Goal: Task Accomplishment & Management: Manage account settings

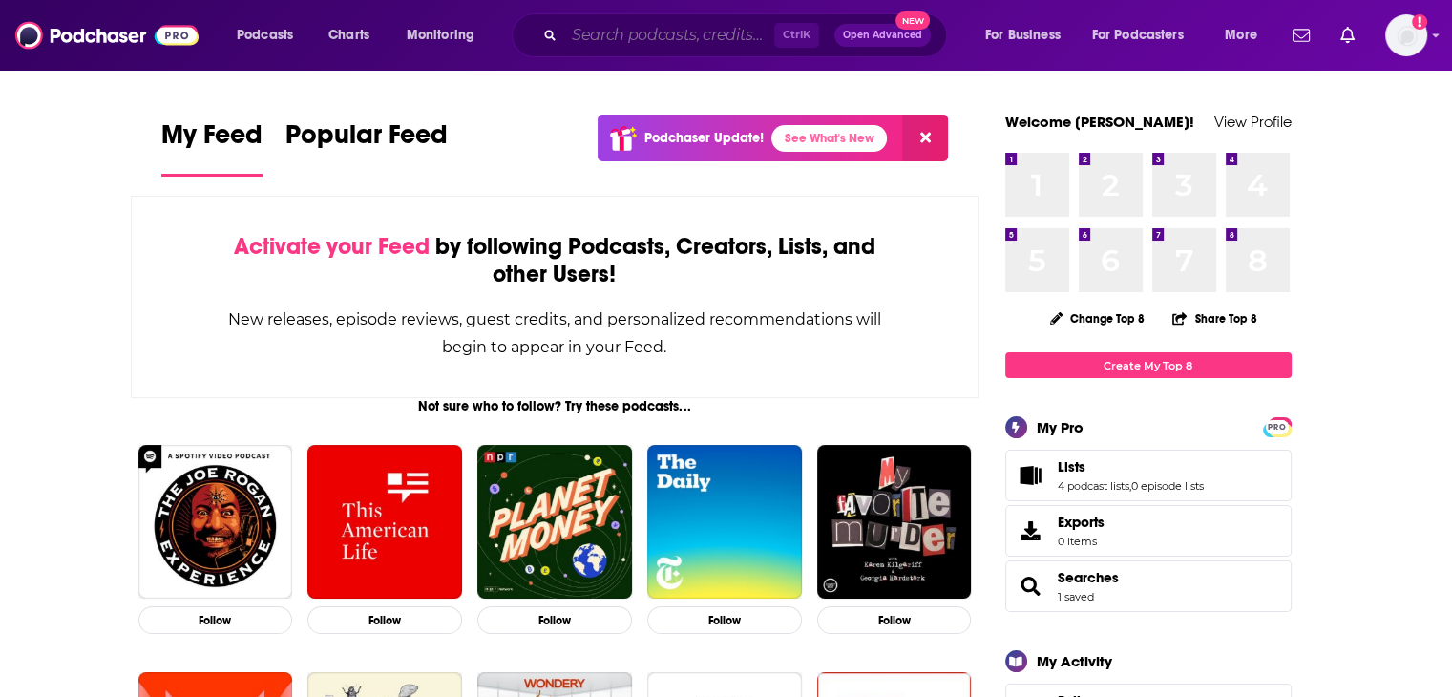
click at [603, 33] on input "Search podcasts, credits, & more..." at bounding box center [669, 35] width 210 height 31
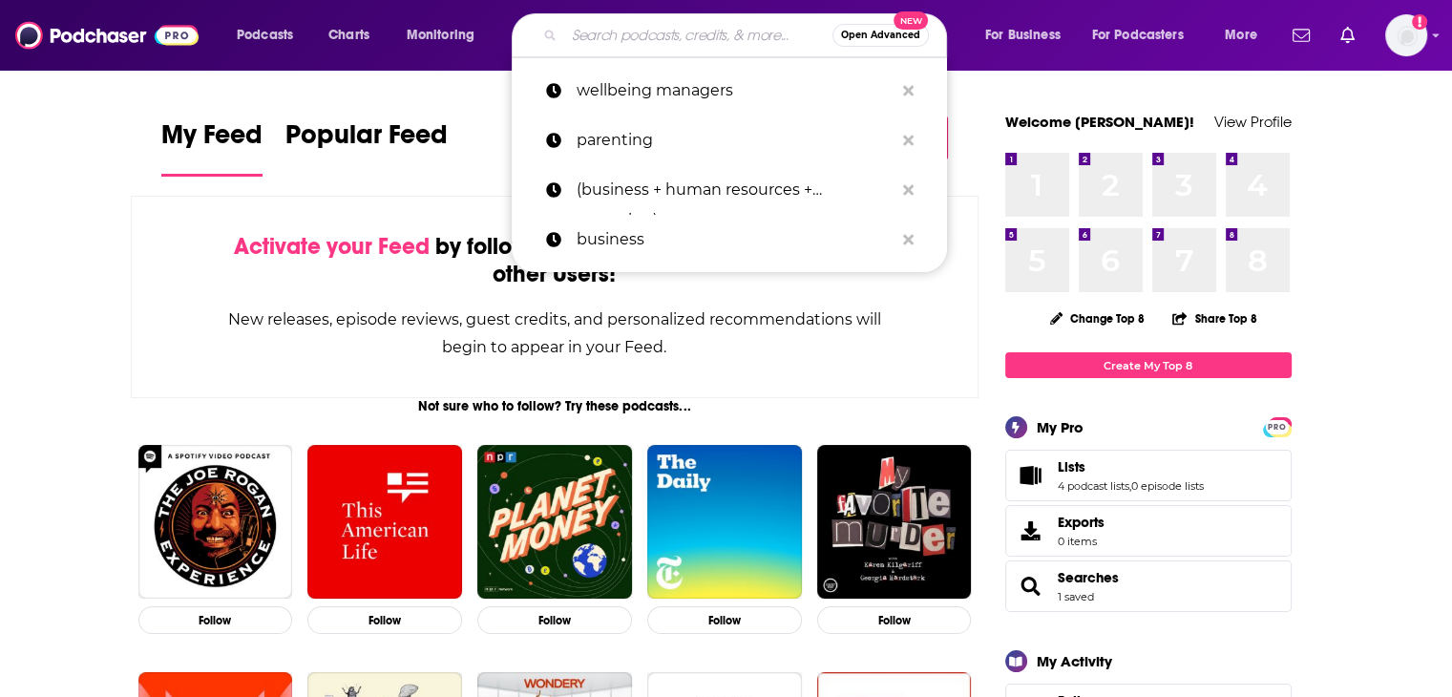
paste input "Workplace Health and Safety,"
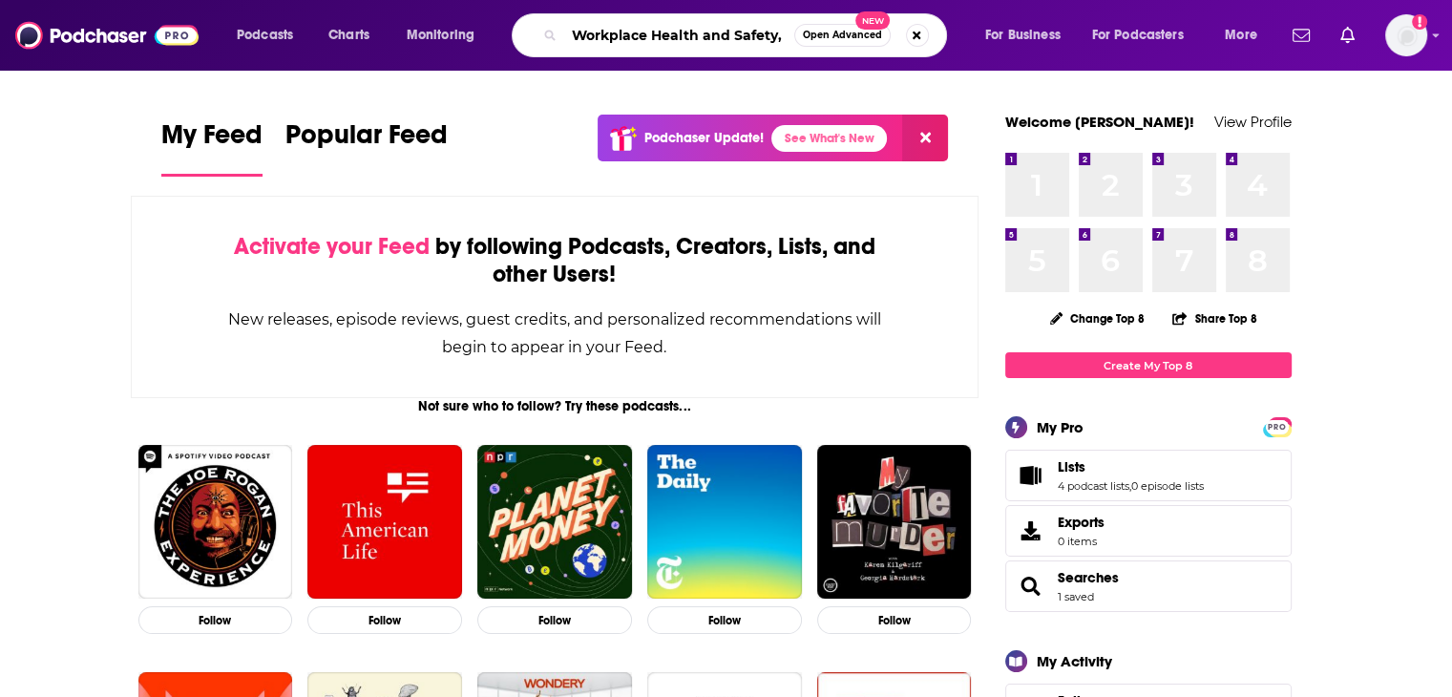
type input "Workplace Health and Safety,"
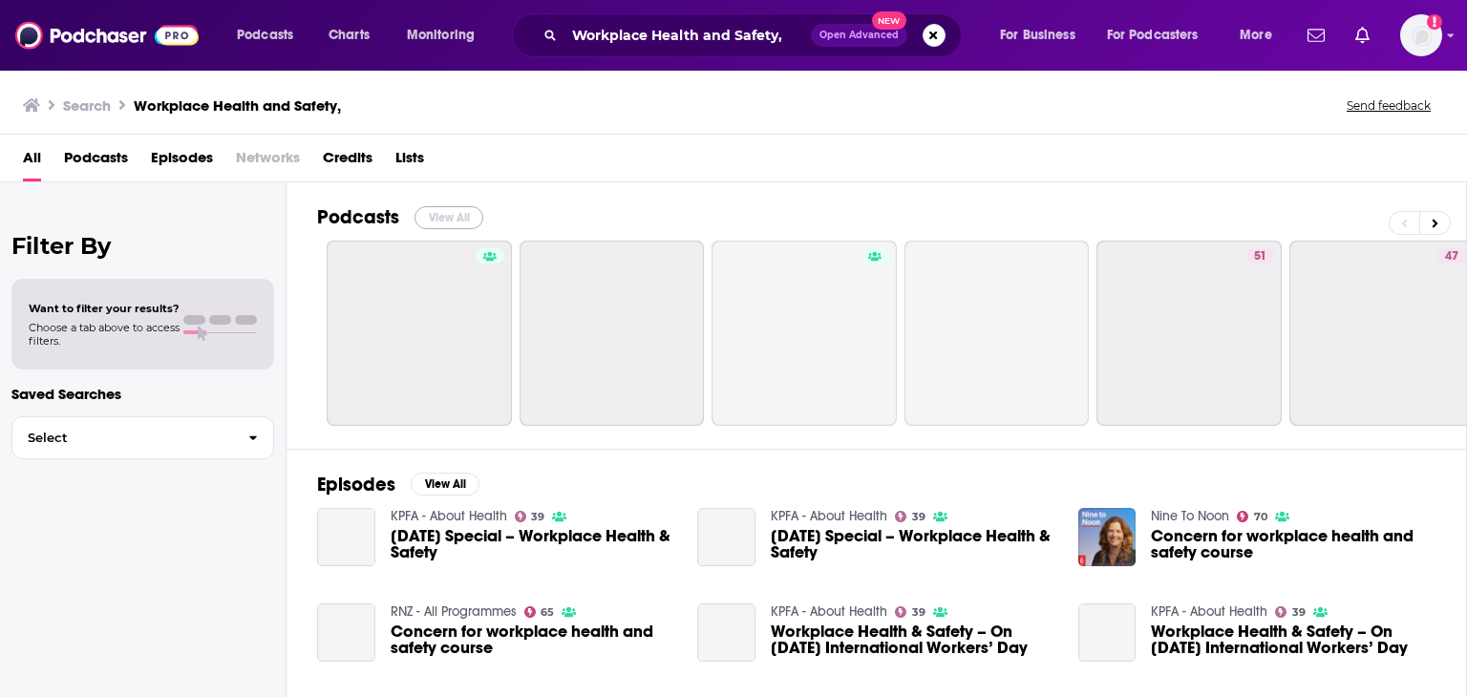
click at [444, 215] on button "View All" at bounding box center [448, 217] width 69 height 23
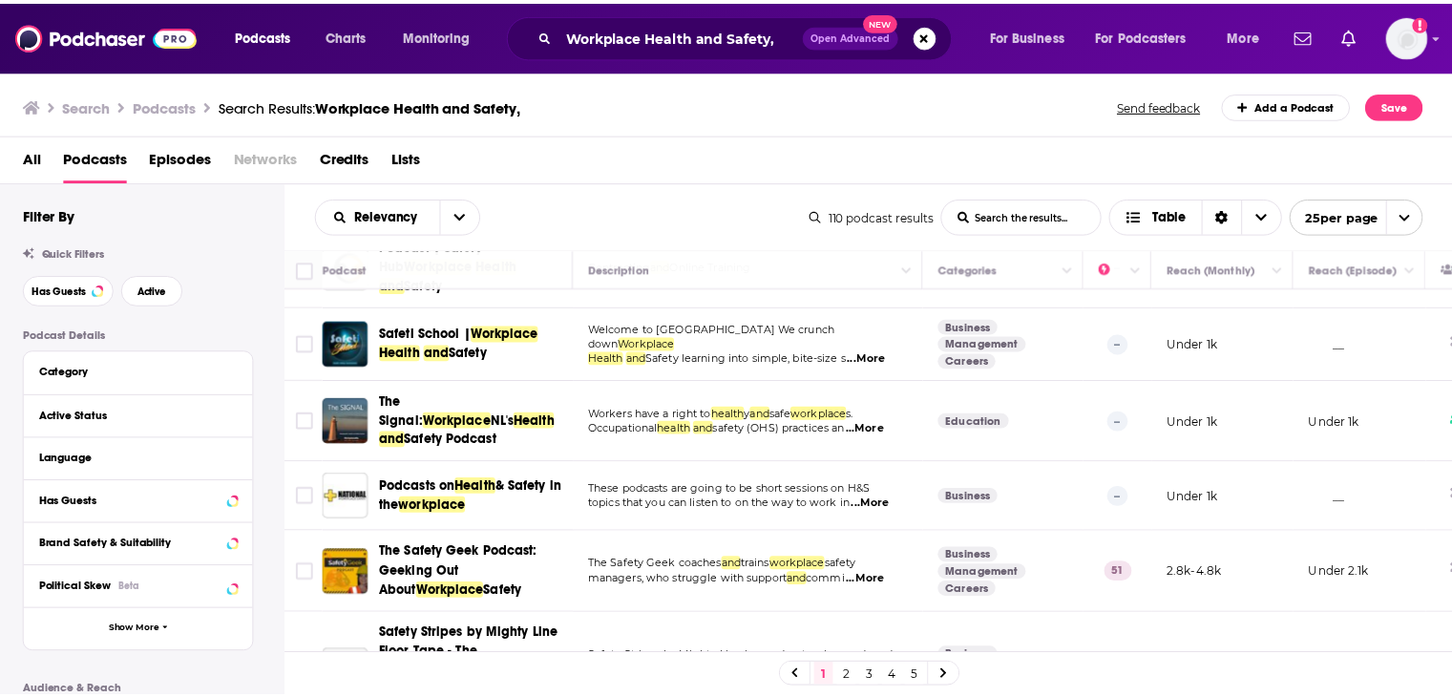
scroll to position [95, 0]
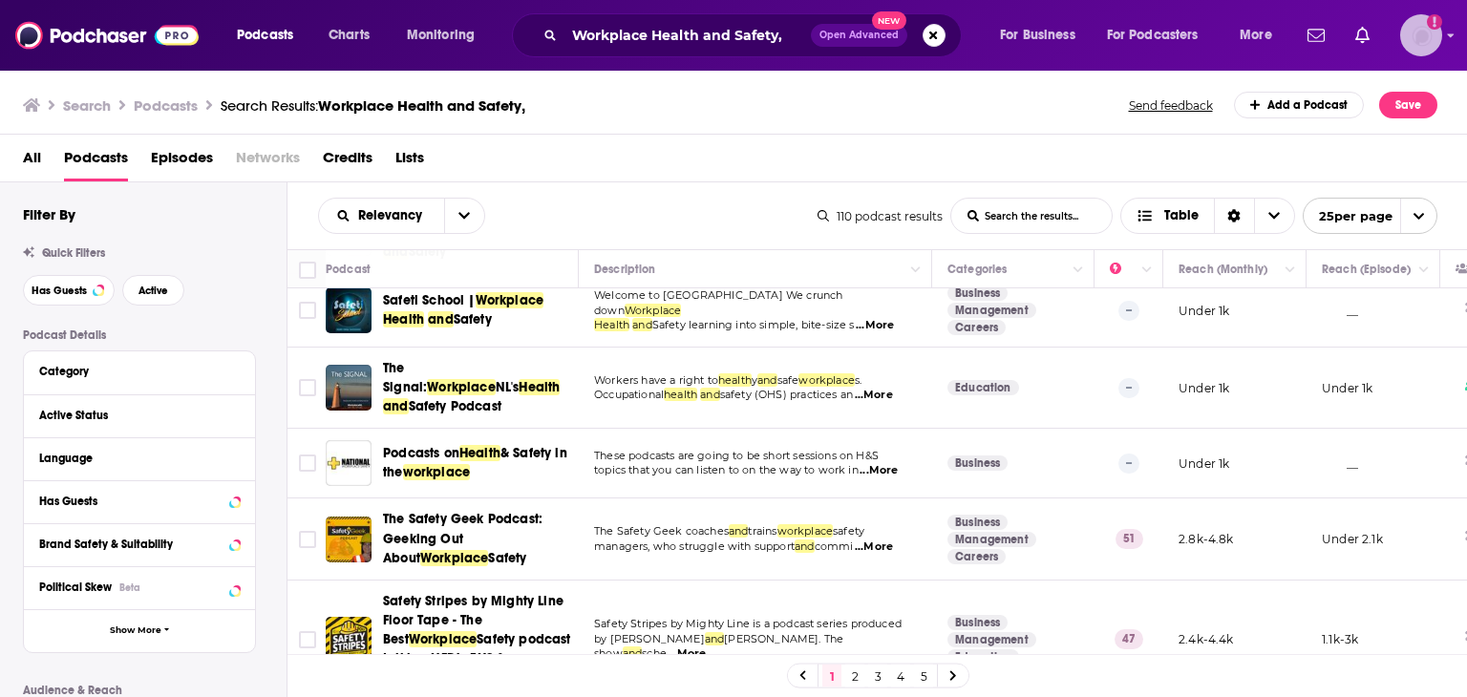
click at [1415, 39] on img "Logged in as ColinMcA" at bounding box center [1421, 35] width 42 height 42
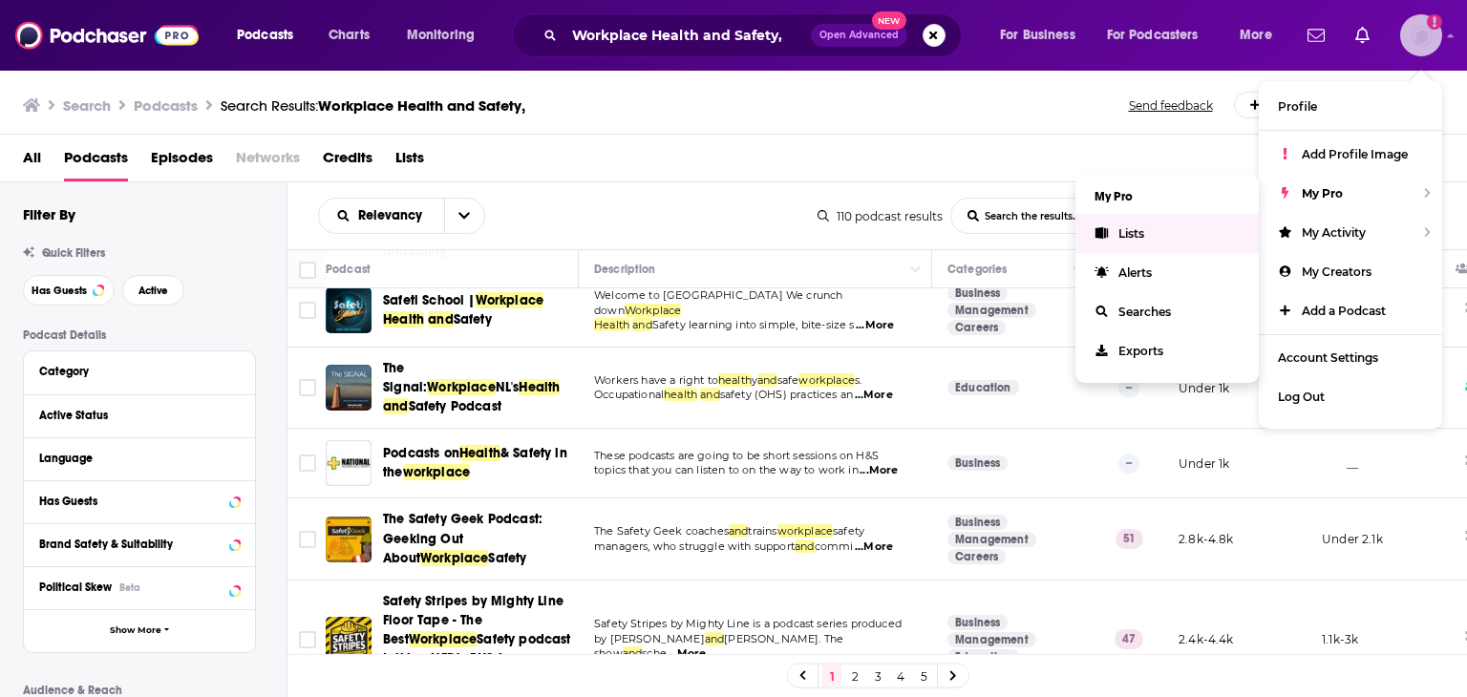
click at [1155, 231] on link "Lists" at bounding box center [1166, 233] width 183 height 39
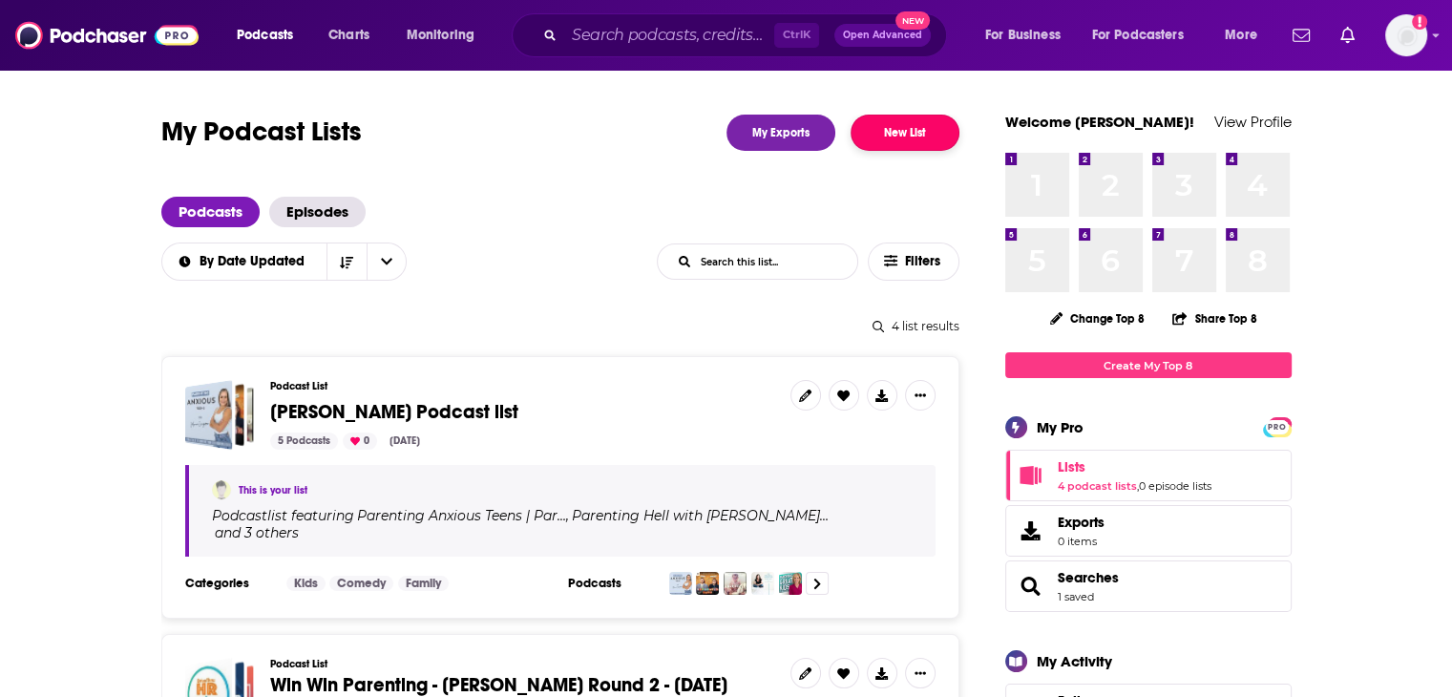
click at [921, 138] on button "New List" at bounding box center [905, 133] width 109 height 36
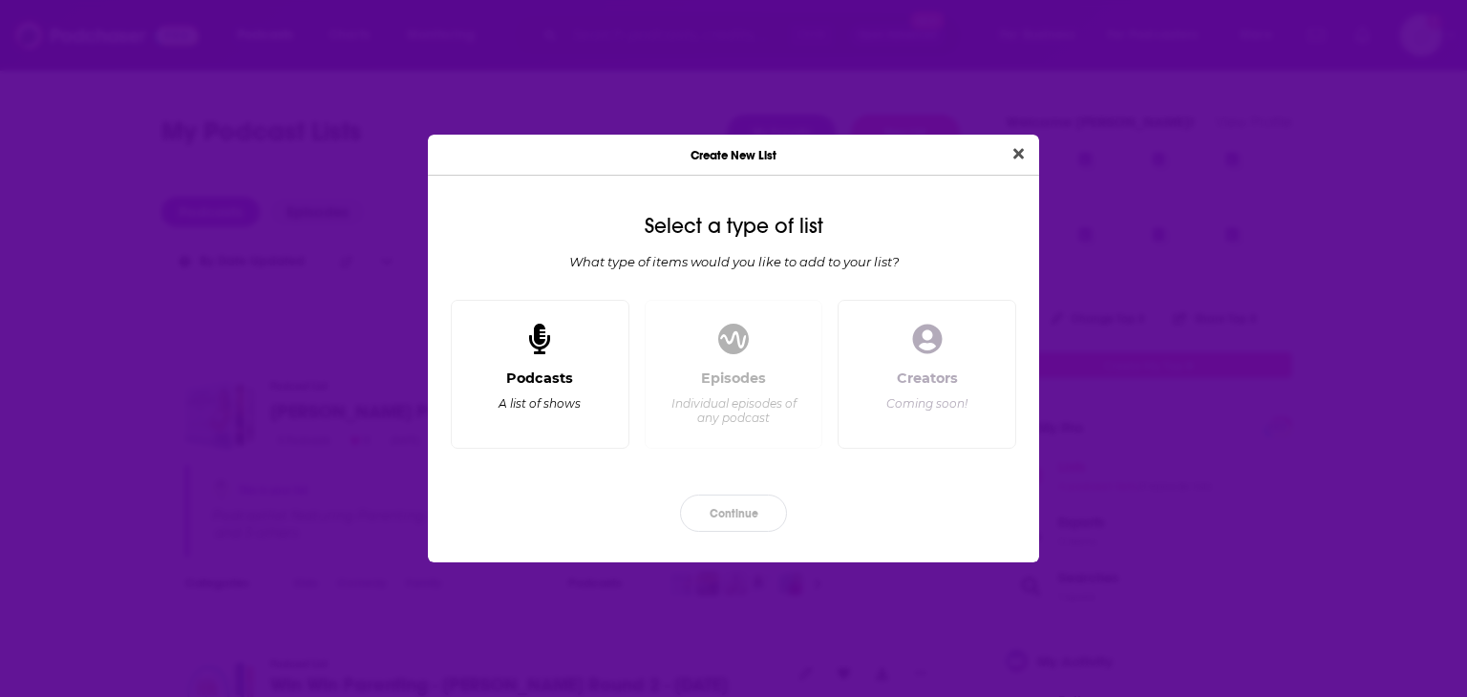
click at [571, 374] on div "Podcasts" at bounding box center [539, 378] width 67 height 17
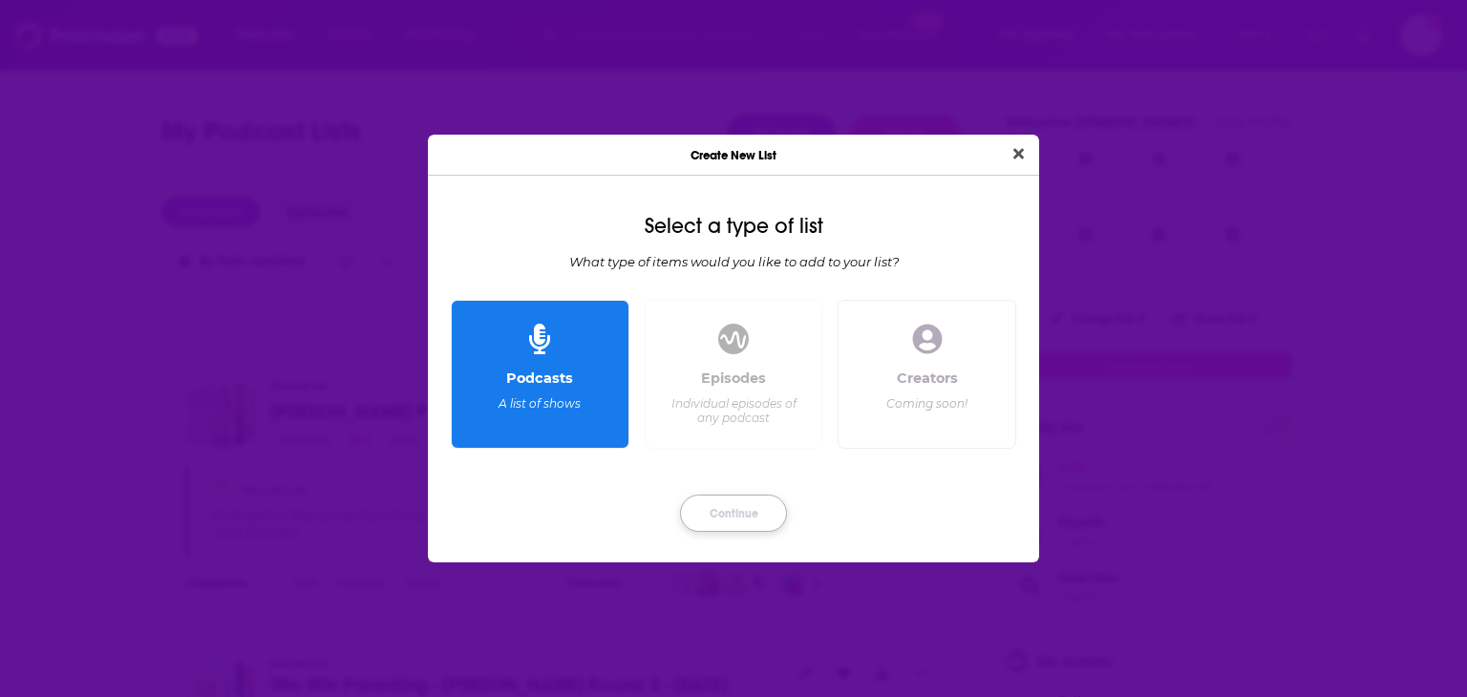
click at [710, 513] on button "Continue" at bounding box center [733, 513] width 107 height 37
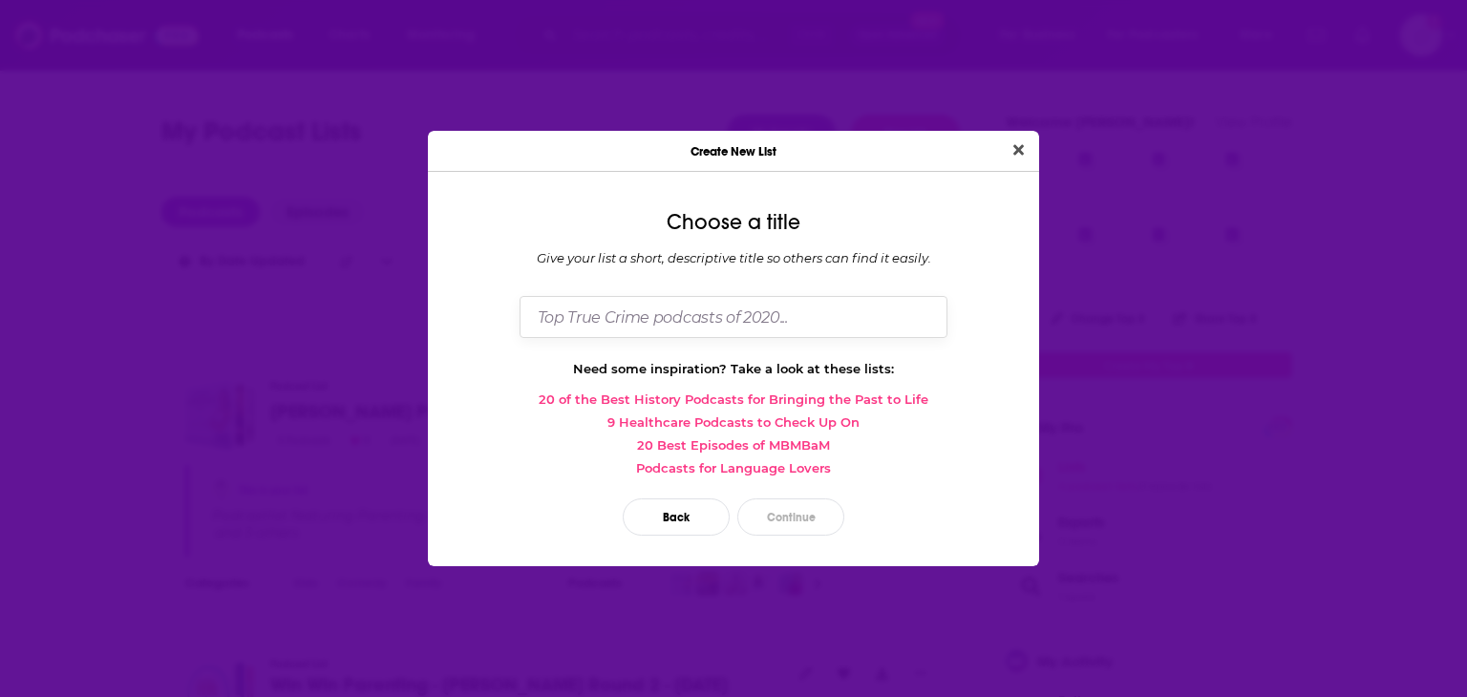
click at [726, 316] on input "Dialog" at bounding box center [733, 316] width 428 height 41
click at [687, 328] on input "WWP Wellbeing Manager" at bounding box center [733, 316] width 428 height 41
type input "WWP Wellbeing"
click at [1005, 138] on button "Close" at bounding box center [1018, 150] width 26 height 24
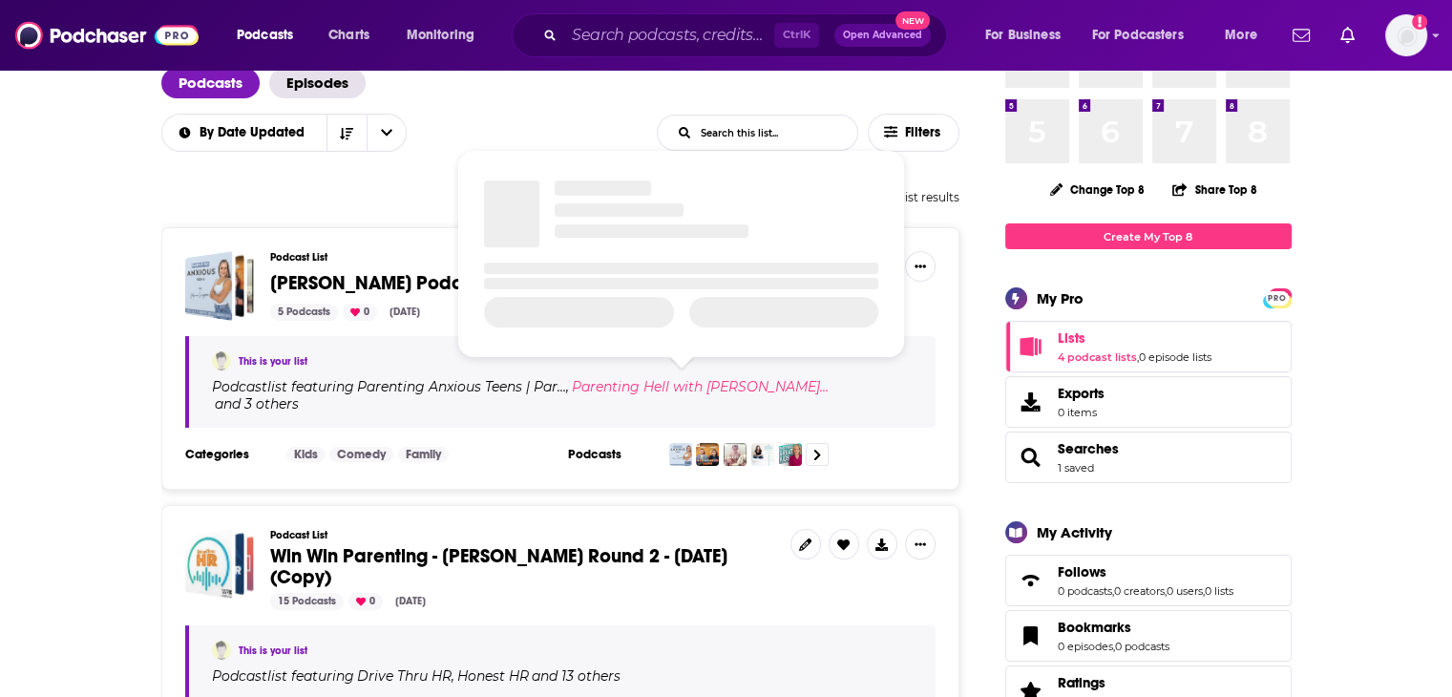
scroll to position [95, 0]
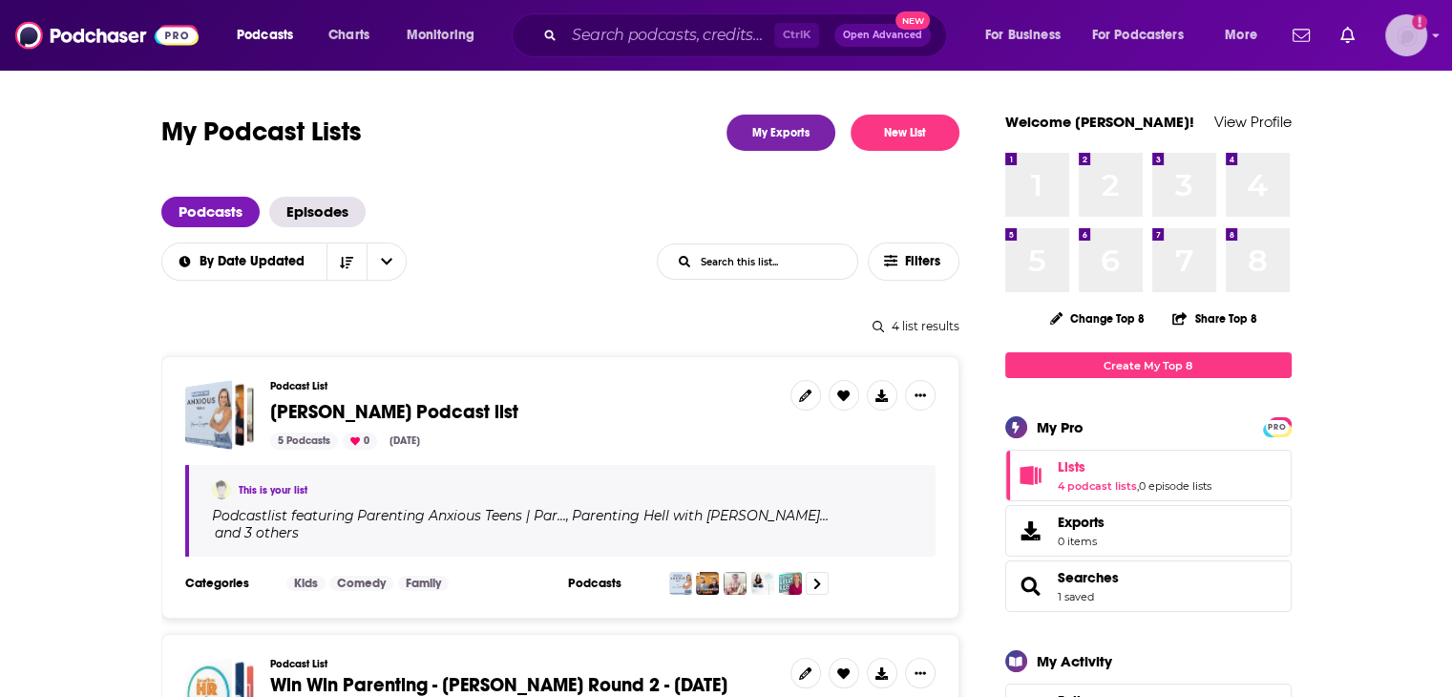
click at [1416, 40] on img "Logged in as ColinMcA" at bounding box center [1406, 35] width 42 height 42
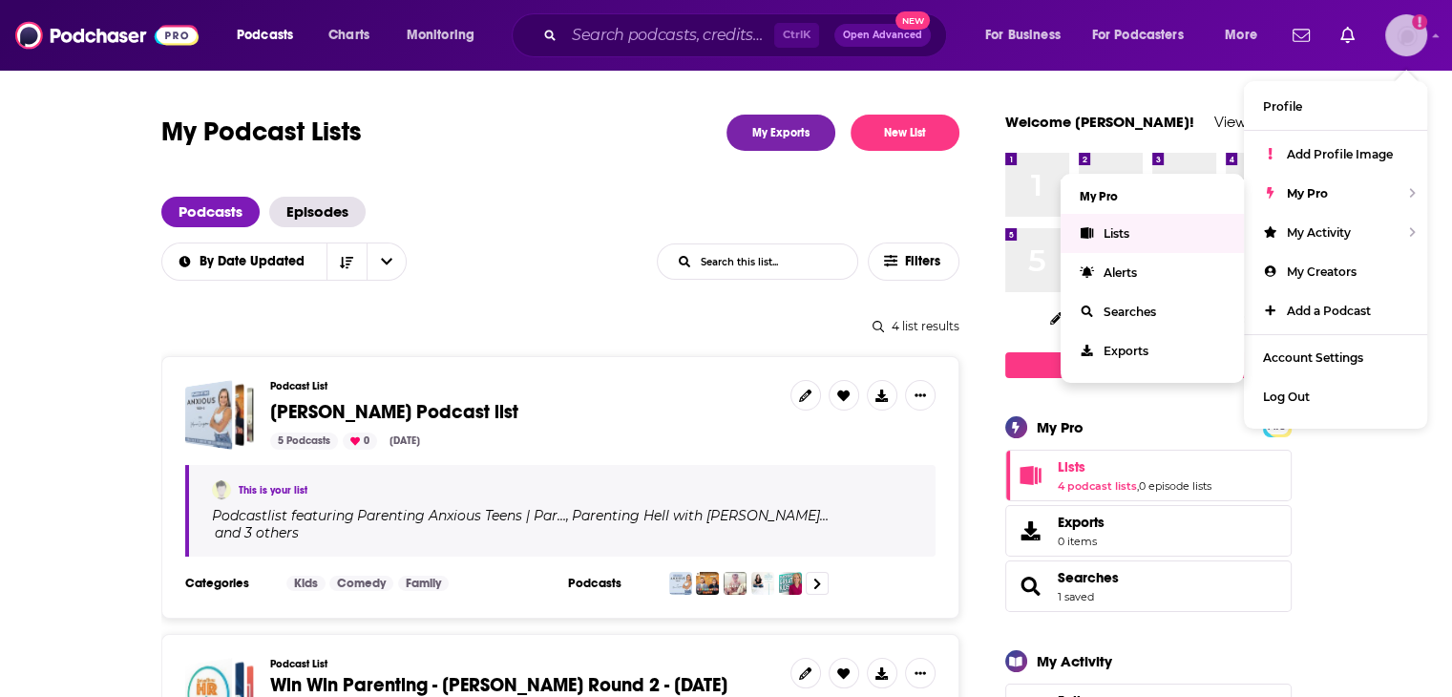
click at [1151, 238] on link "Lists" at bounding box center [1152, 233] width 183 height 39
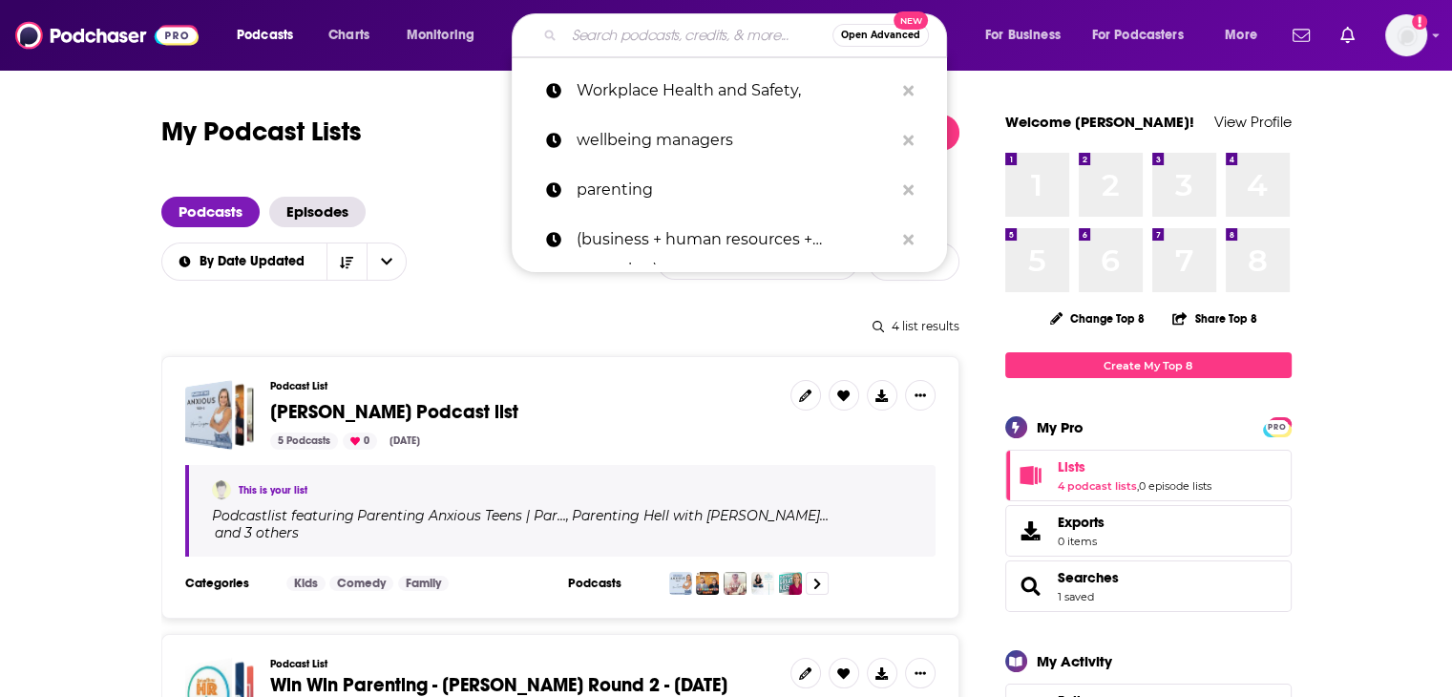
click at [622, 33] on input "Search podcasts, credits, & more..." at bounding box center [698, 35] width 268 height 31
click at [663, 81] on p "Workplace Health and Safety," at bounding box center [735, 91] width 317 height 50
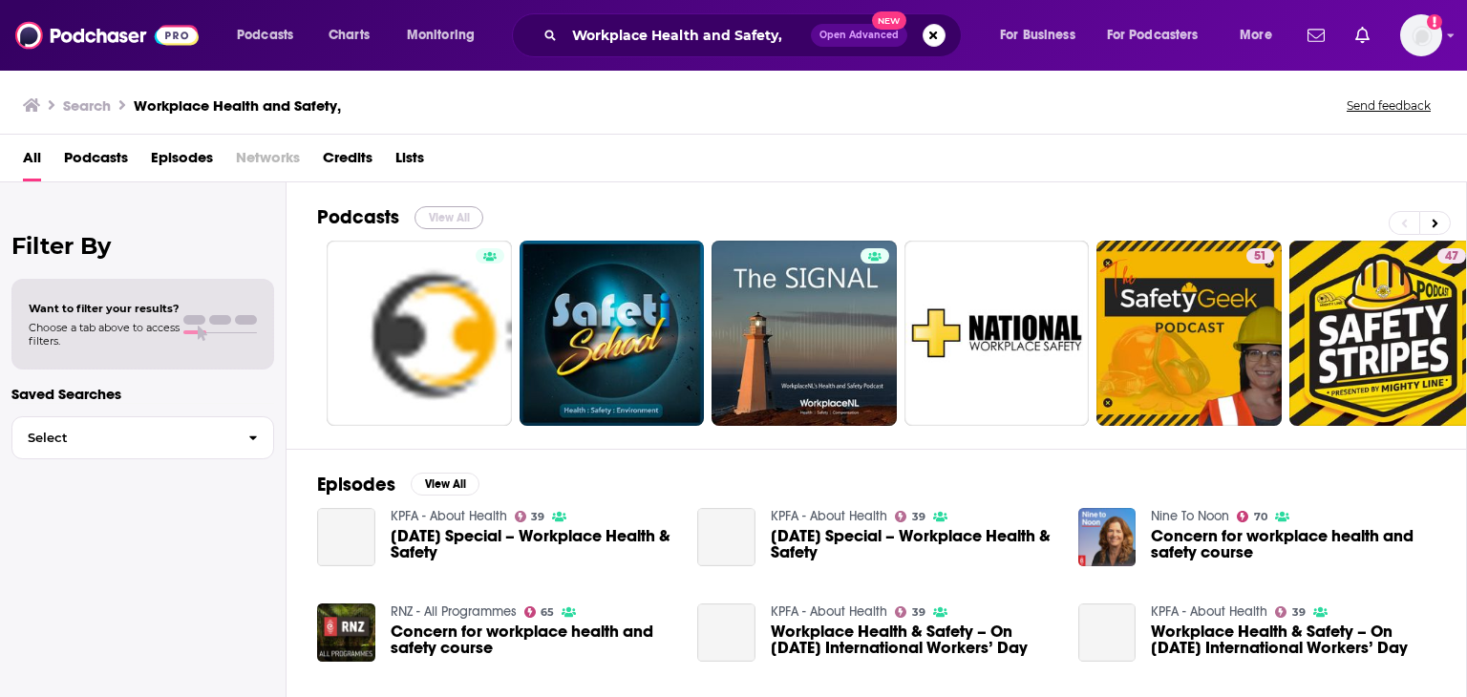
click at [434, 211] on button "View All" at bounding box center [448, 217] width 69 height 23
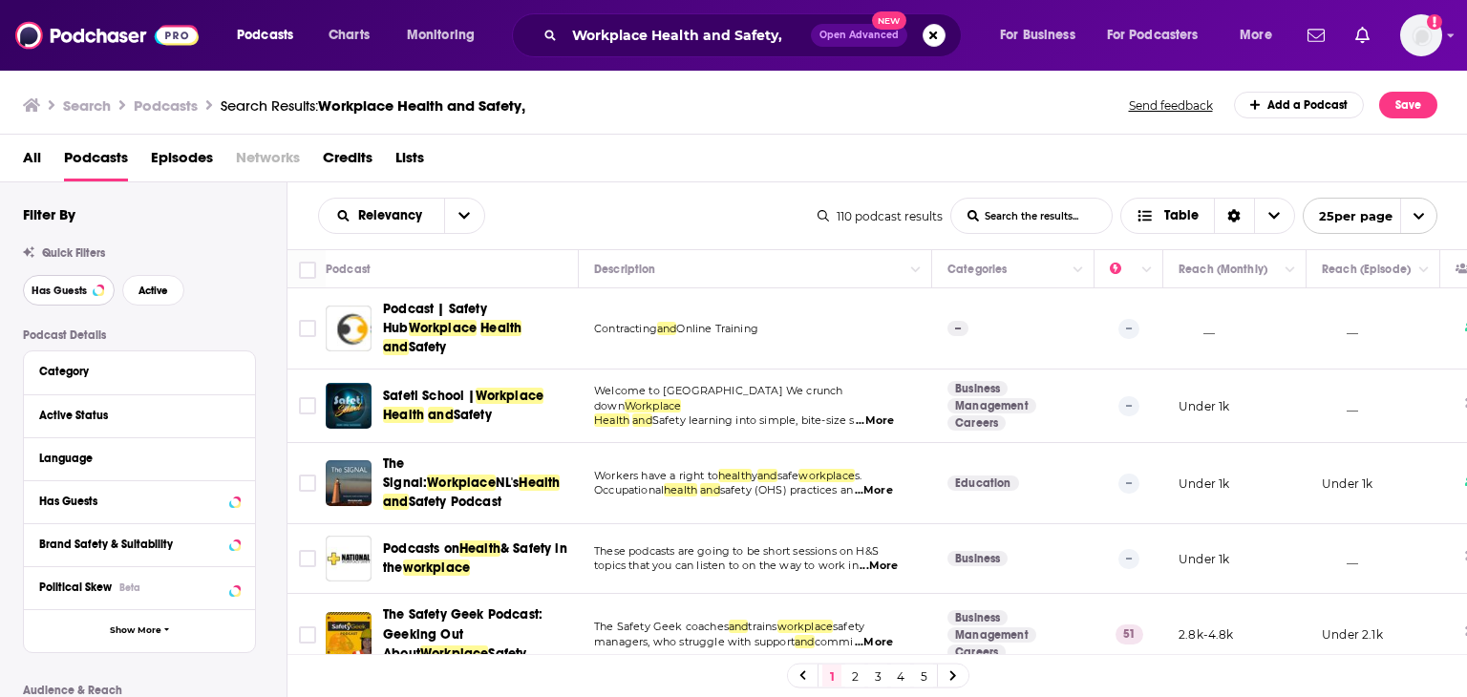
click at [85, 290] on span "Has Guests" at bounding box center [59, 290] width 55 height 11
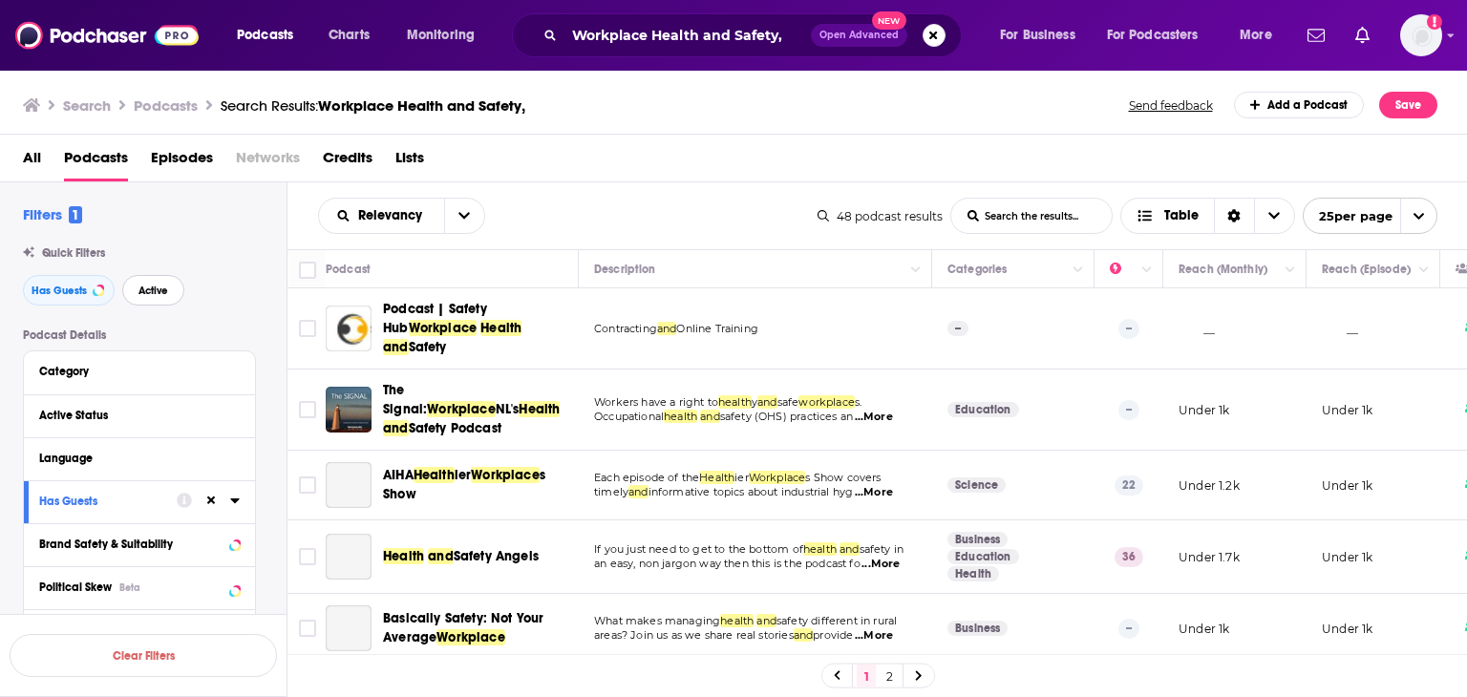
click at [146, 286] on span "Active" at bounding box center [153, 290] width 30 height 11
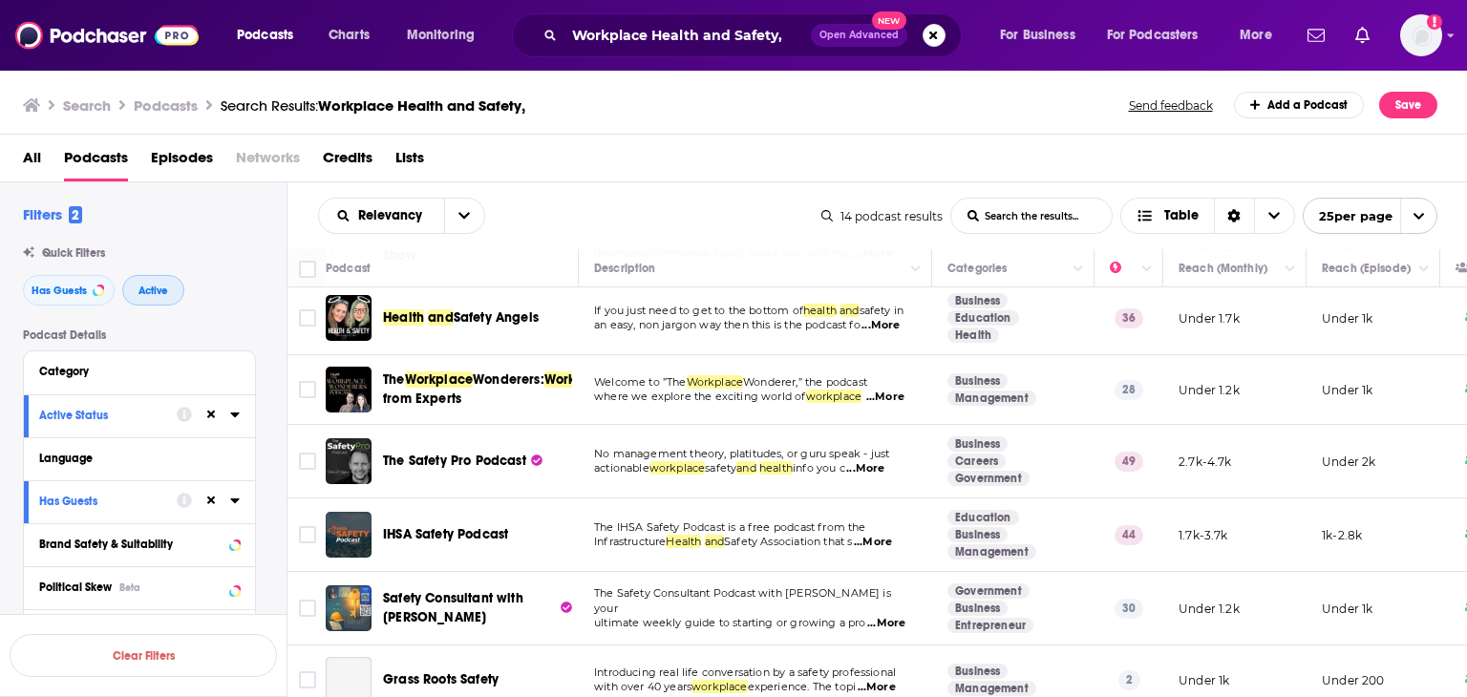
scroll to position [191, 0]
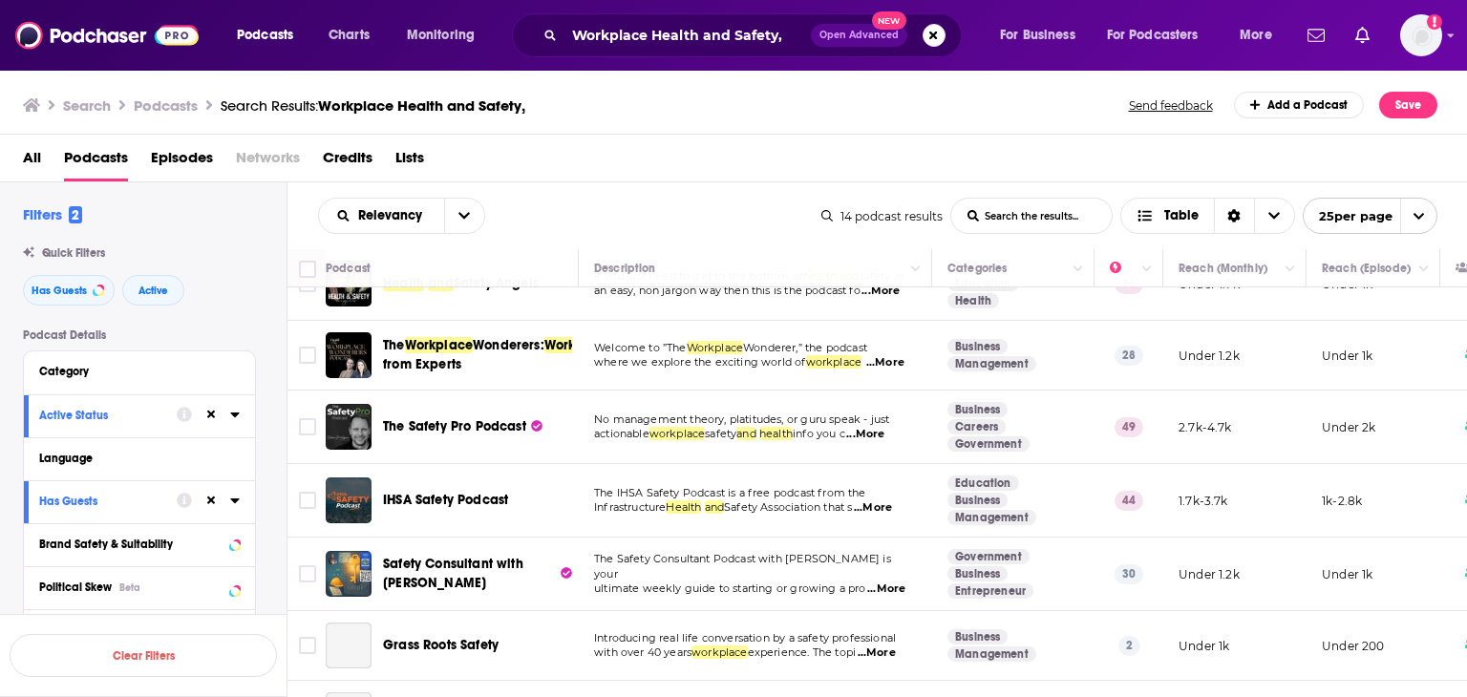
click at [879, 435] on span "...More" at bounding box center [865, 434] width 38 height 15
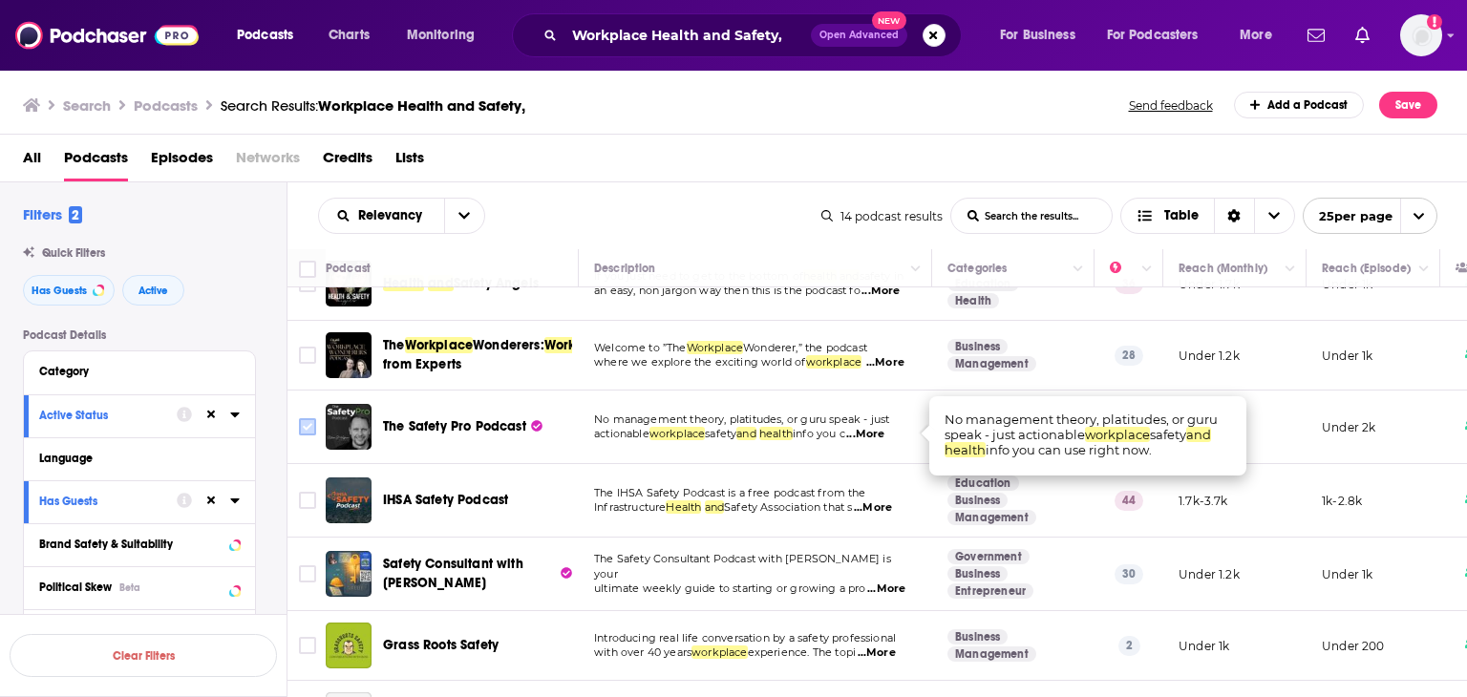
click at [308, 434] on input "Toggle select row" at bounding box center [307, 426] width 17 height 17
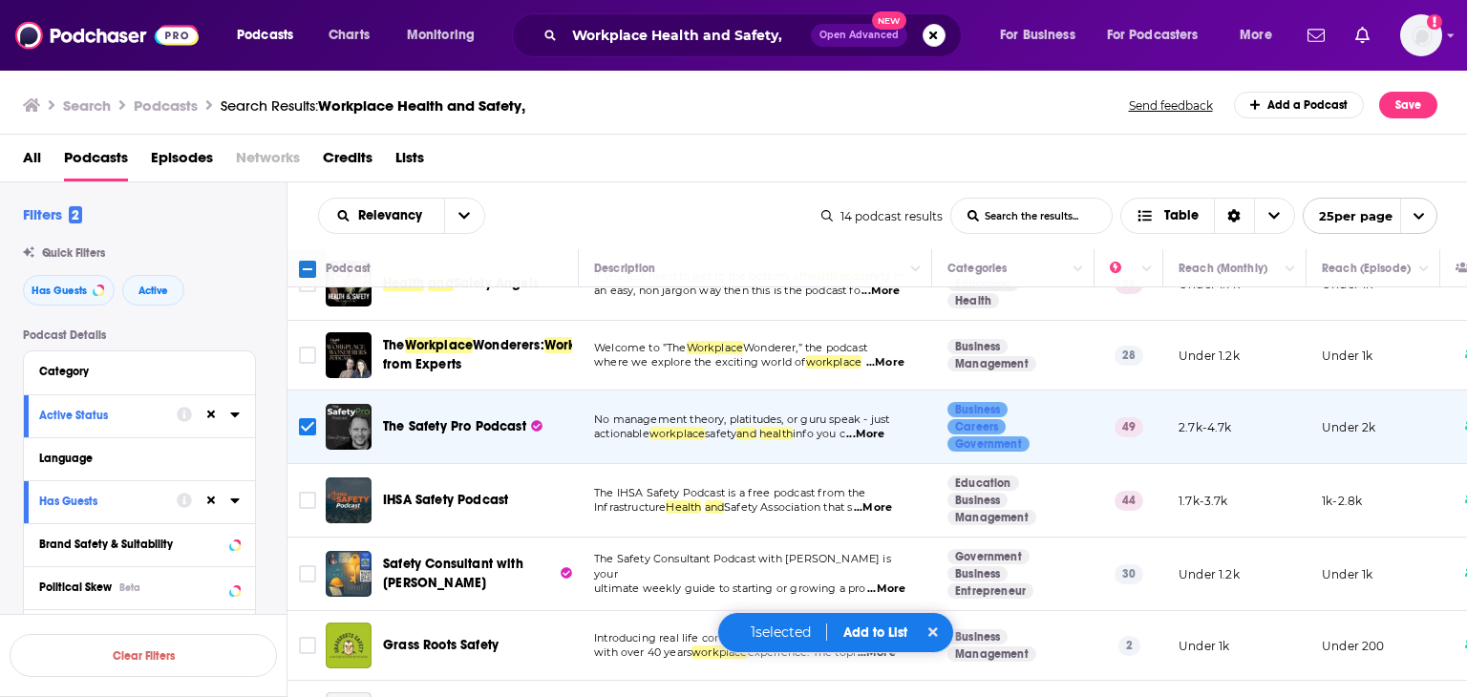
click at [873, 640] on div "1 selected Add to List" at bounding box center [835, 632] width 237 height 41
click at [871, 635] on button "Add to List" at bounding box center [875, 632] width 95 height 16
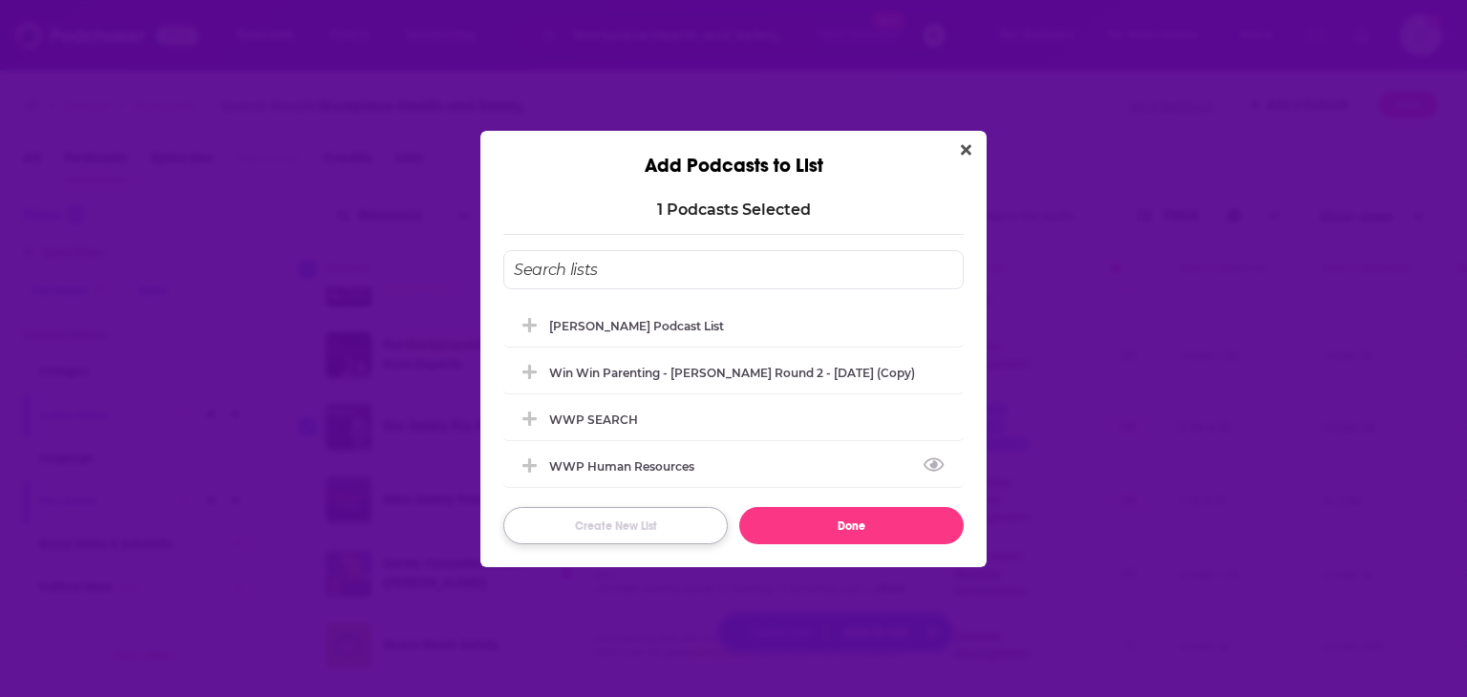
click at [622, 532] on button "Create New List" at bounding box center [615, 525] width 224 height 37
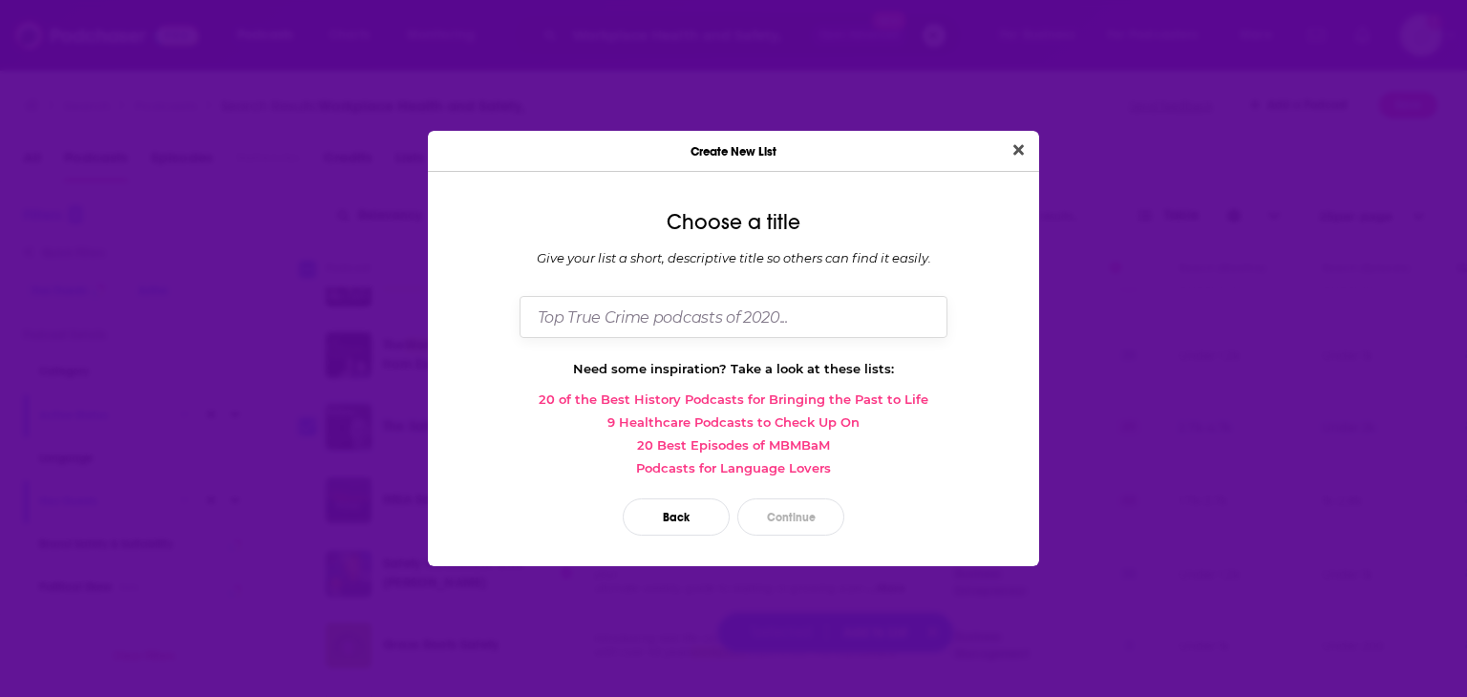
click at [643, 318] on input "Dialog" at bounding box center [733, 316] width 428 height 41
click at [644, 318] on input "WWP Wellbeing List" at bounding box center [733, 316] width 428 height 41
click at [653, 317] on input "WWP Wellbeing {pdcast List" at bounding box center [733, 316] width 428 height 41
type input "WWP Wellbeing Podcast List"
click at [783, 517] on button "Continue" at bounding box center [790, 516] width 107 height 37
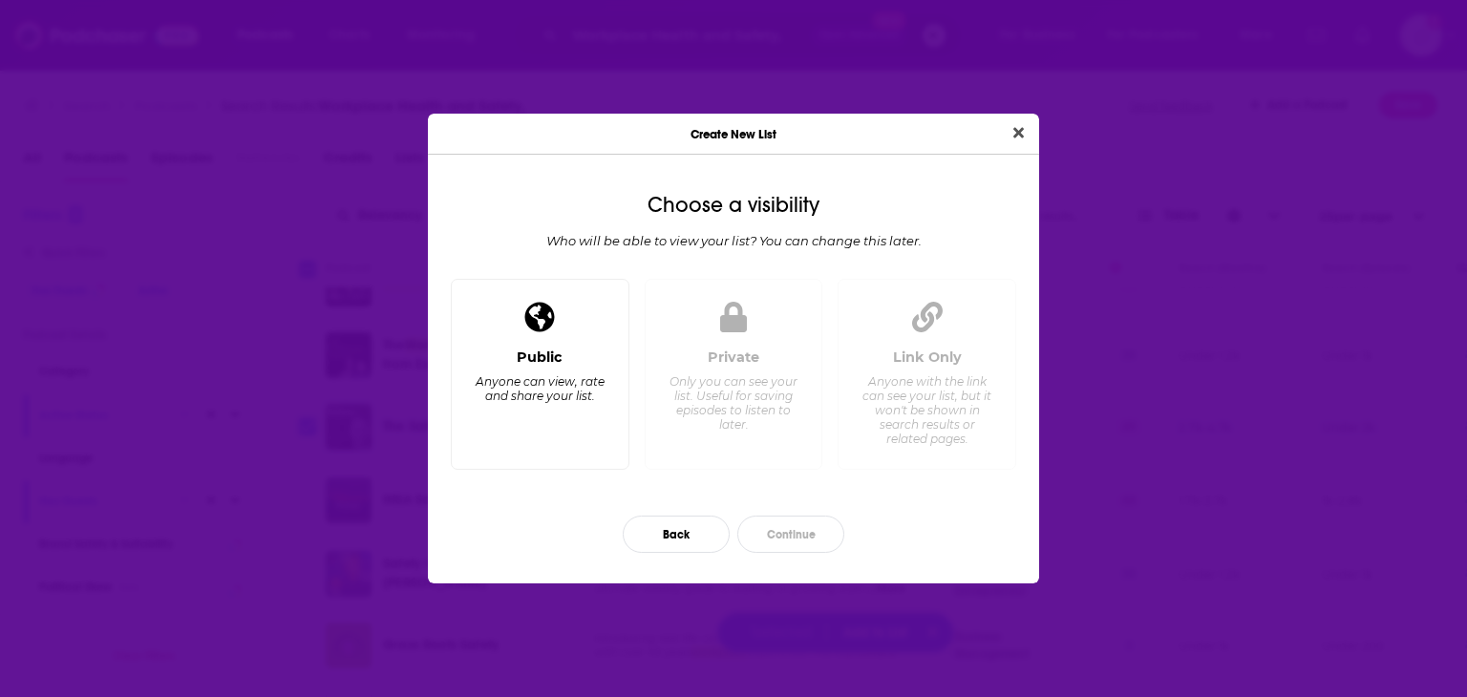
click at [553, 403] on div "Public Anyone can view, rate and share your list." at bounding box center [540, 402] width 146 height 106
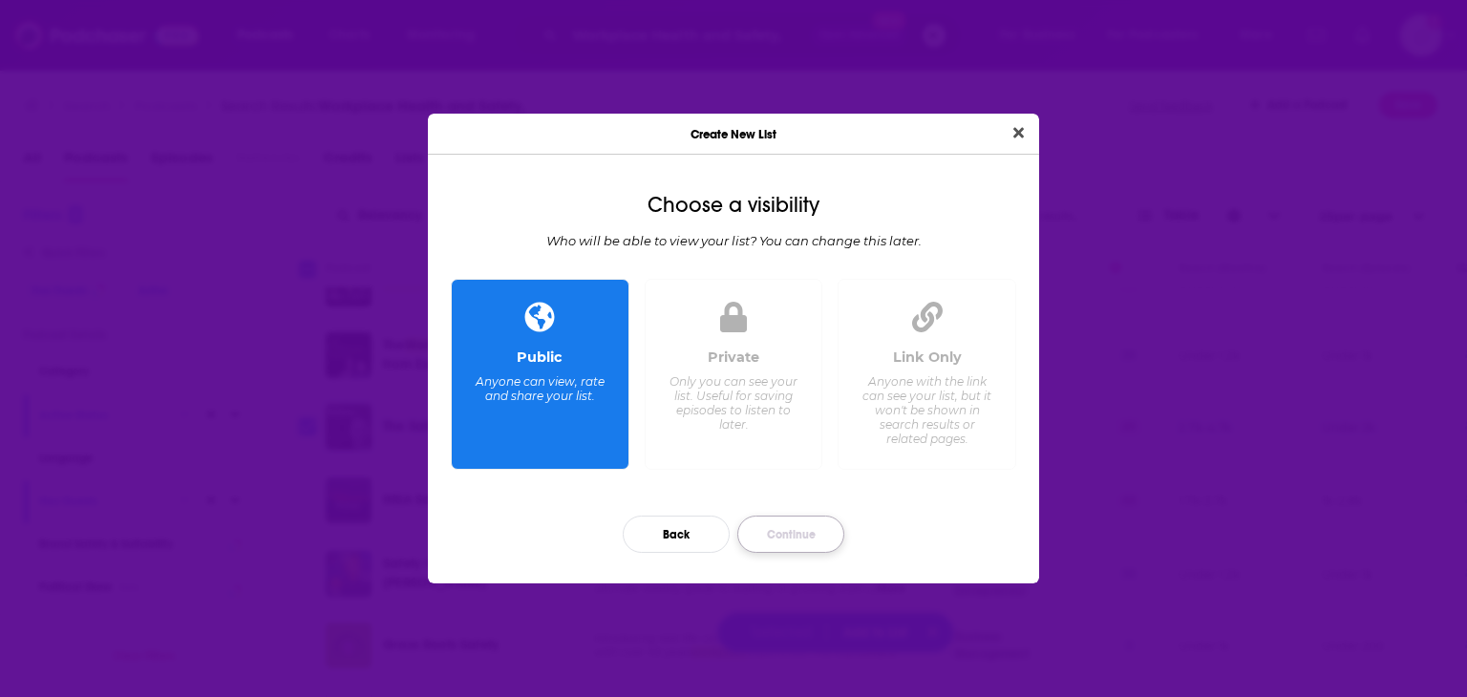
click at [758, 540] on button "Continue" at bounding box center [790, 534] width 107 height 37
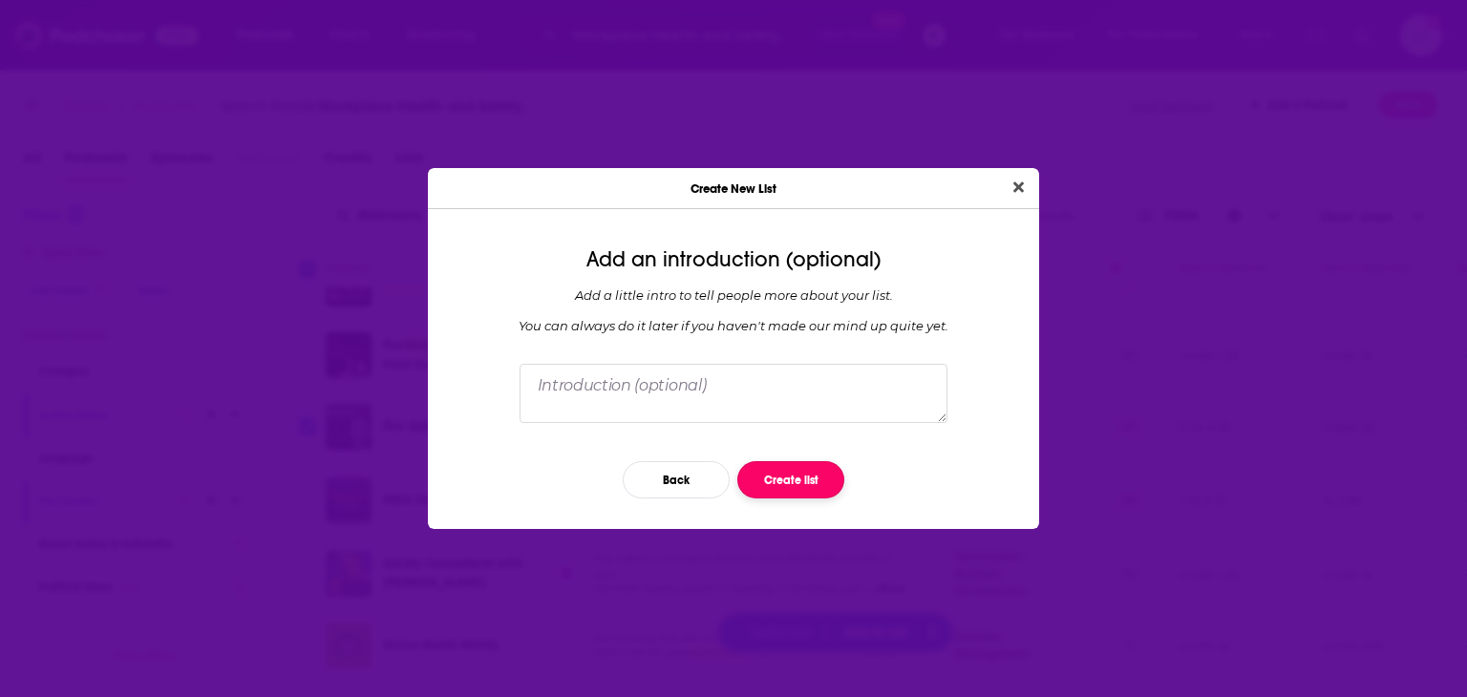
click at [751, 477] on button "Create list" at bounding box center [790, 479] width 107 height 37
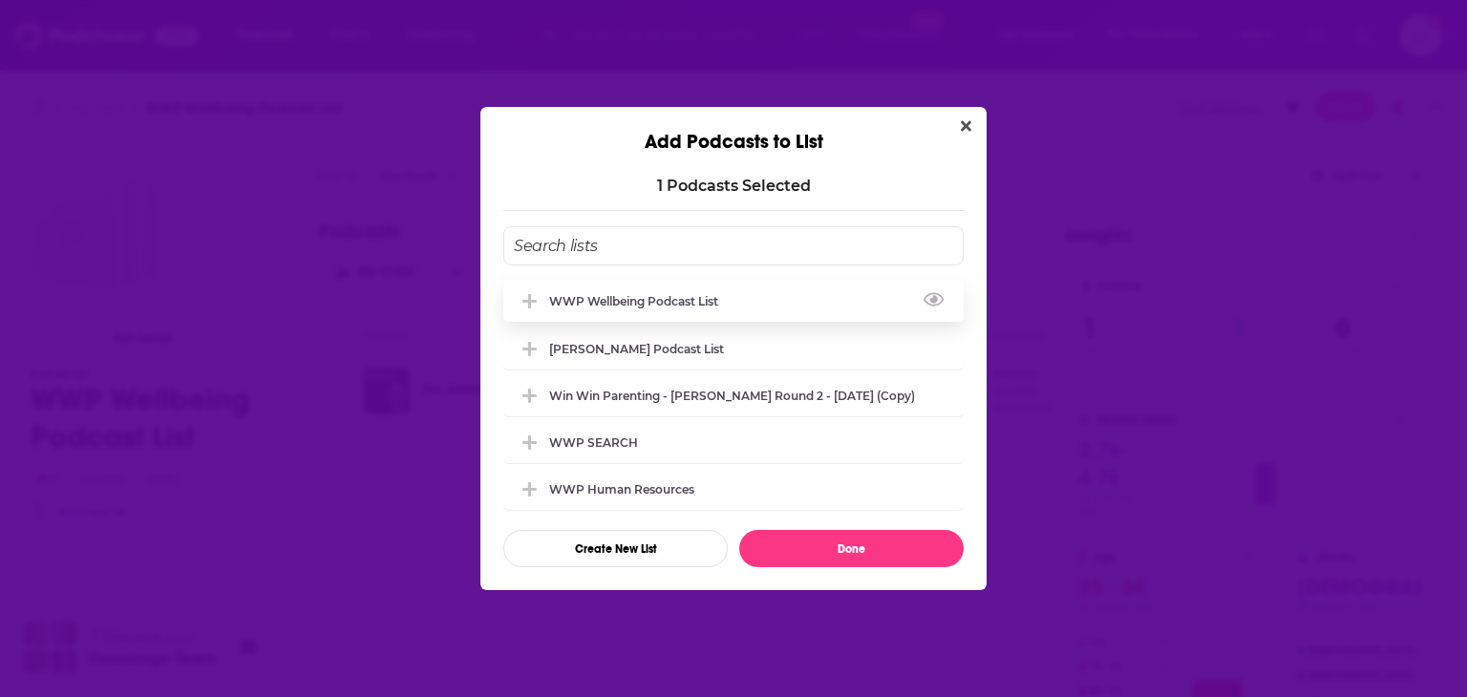
click at [745, 300] on div "WWP Wellbeing Podcast List" at bounding box center [733, 301] width 460 height 42
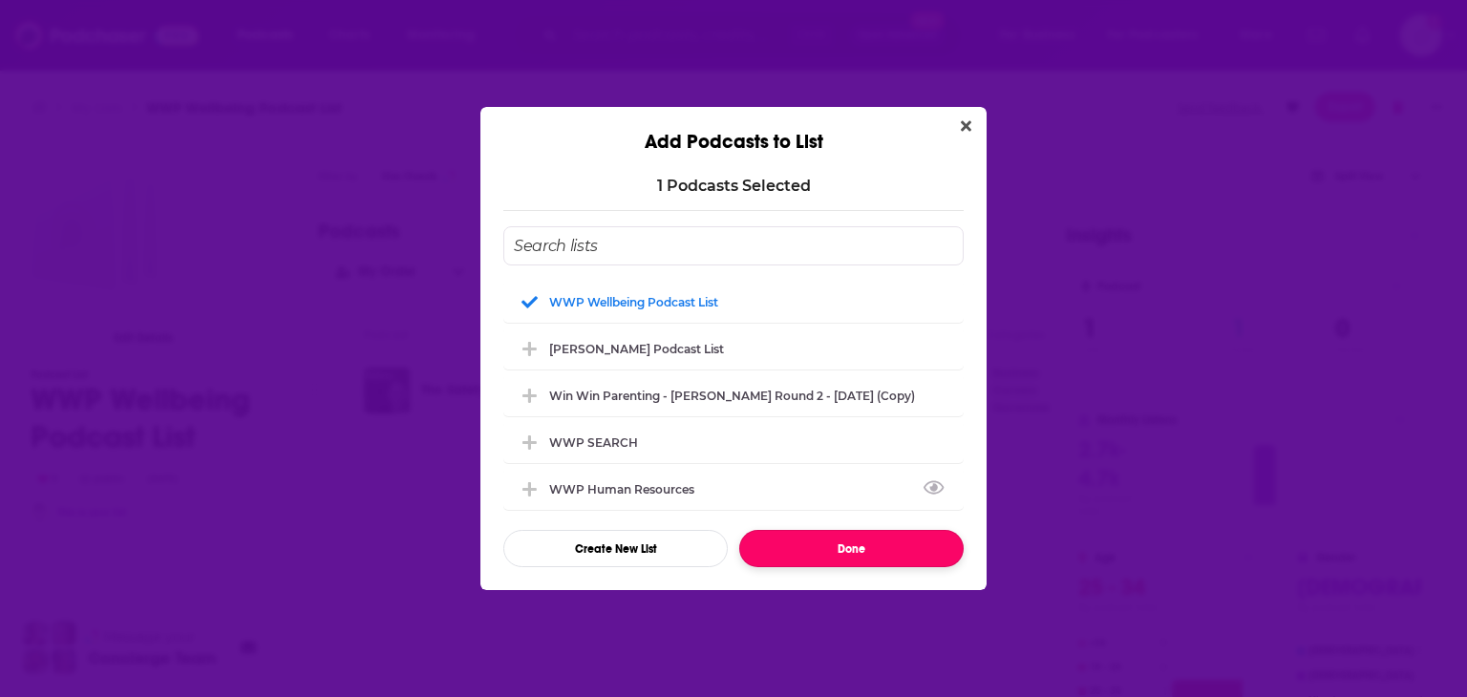
click at [836, 555] on button "Done" at bounding box center [851, 548] width 224 height 37
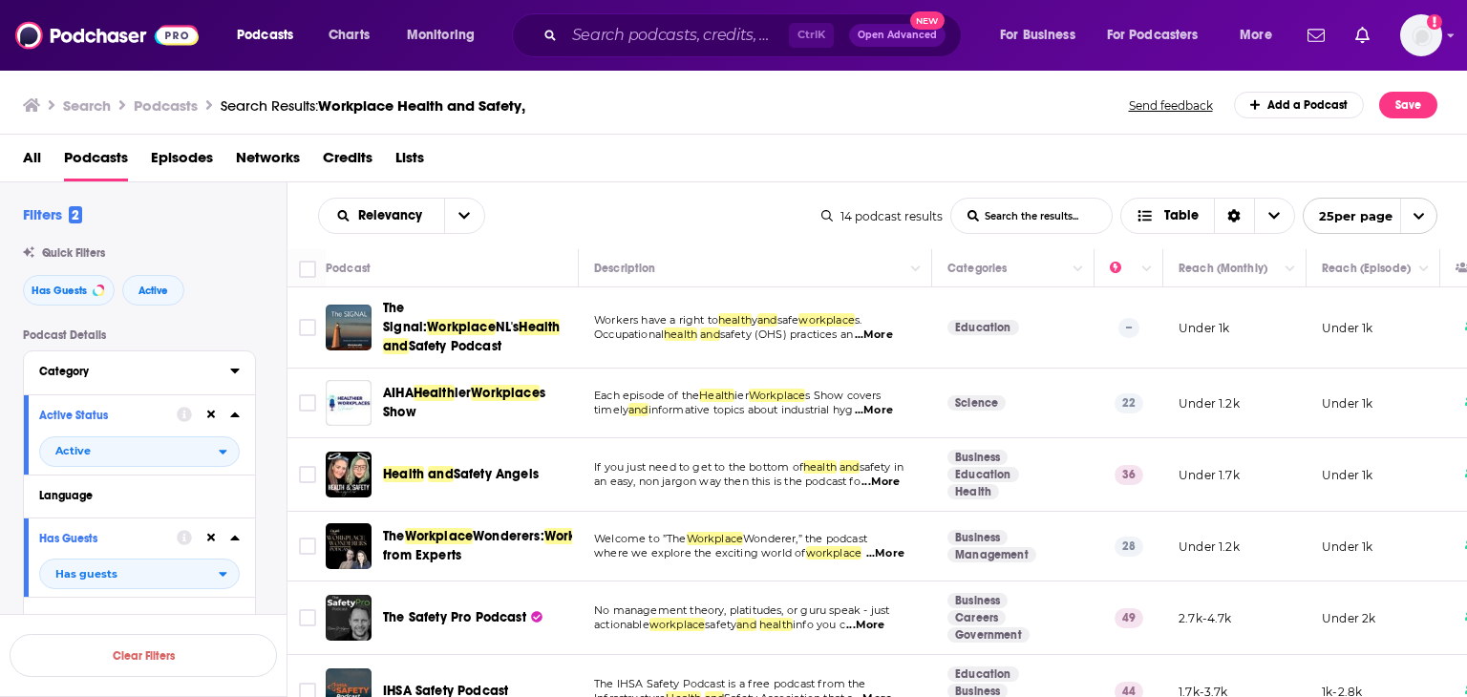
click at [160, 367] on div "Category" at bounding box center [128, 371] width 179 height 13
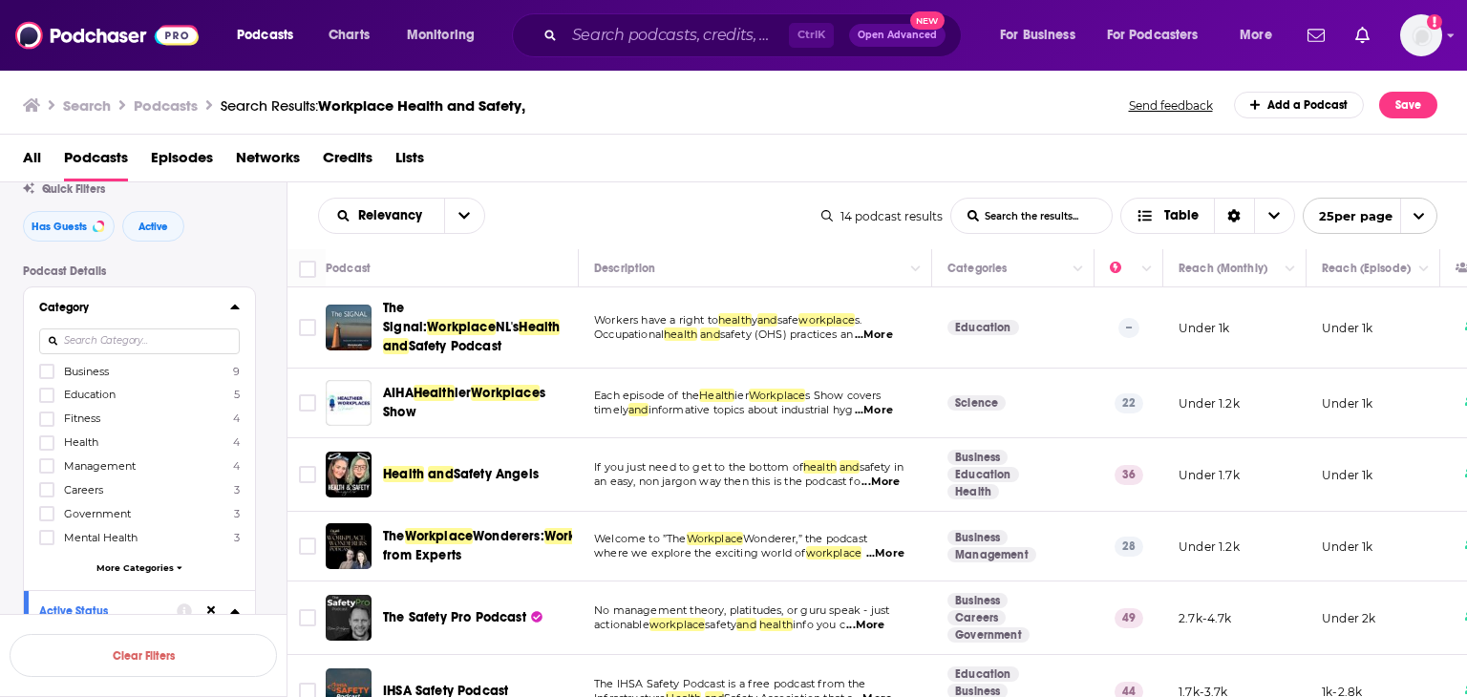
scroll to position [95, 0]
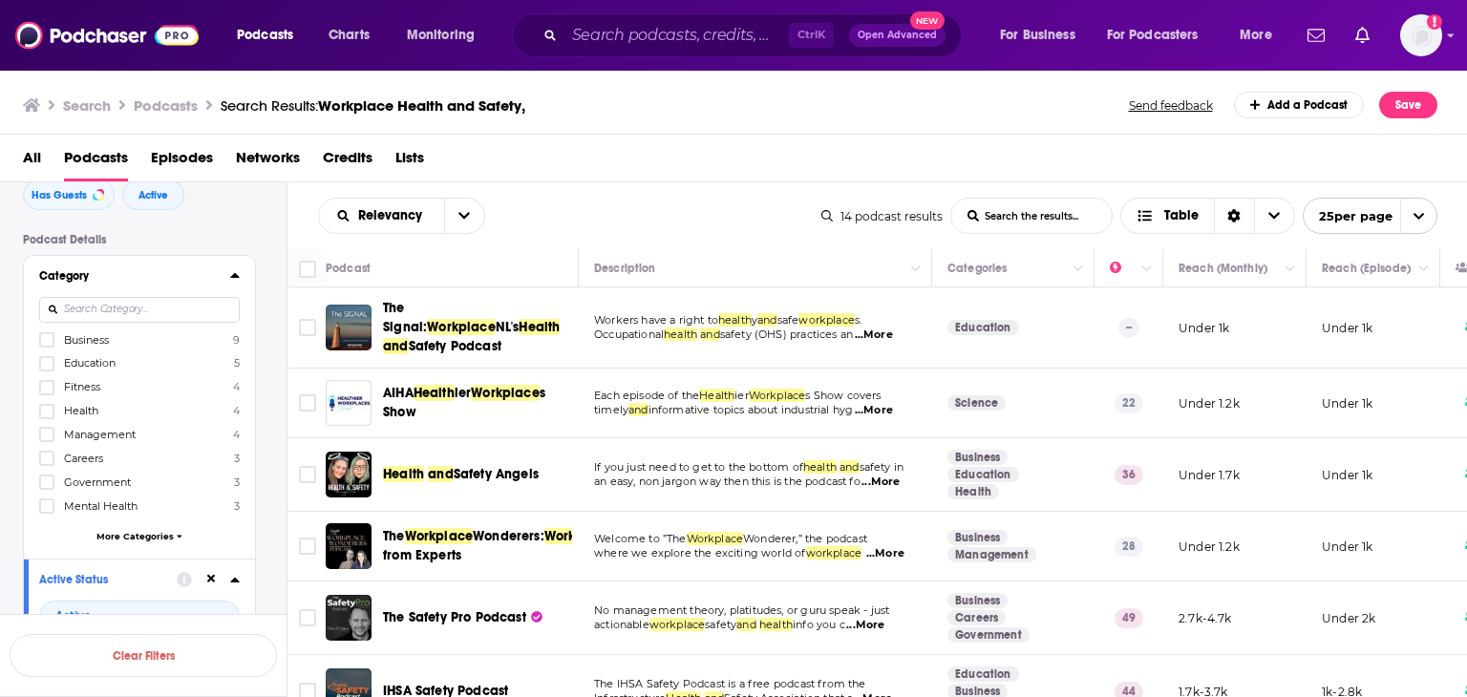
click at [898, 475] on span "...More" at bounding box center [880, 482] width 38 height 15
click at [308, 466] on input "Toggle select row" at bounding box center [307, 474] width 17 height 17
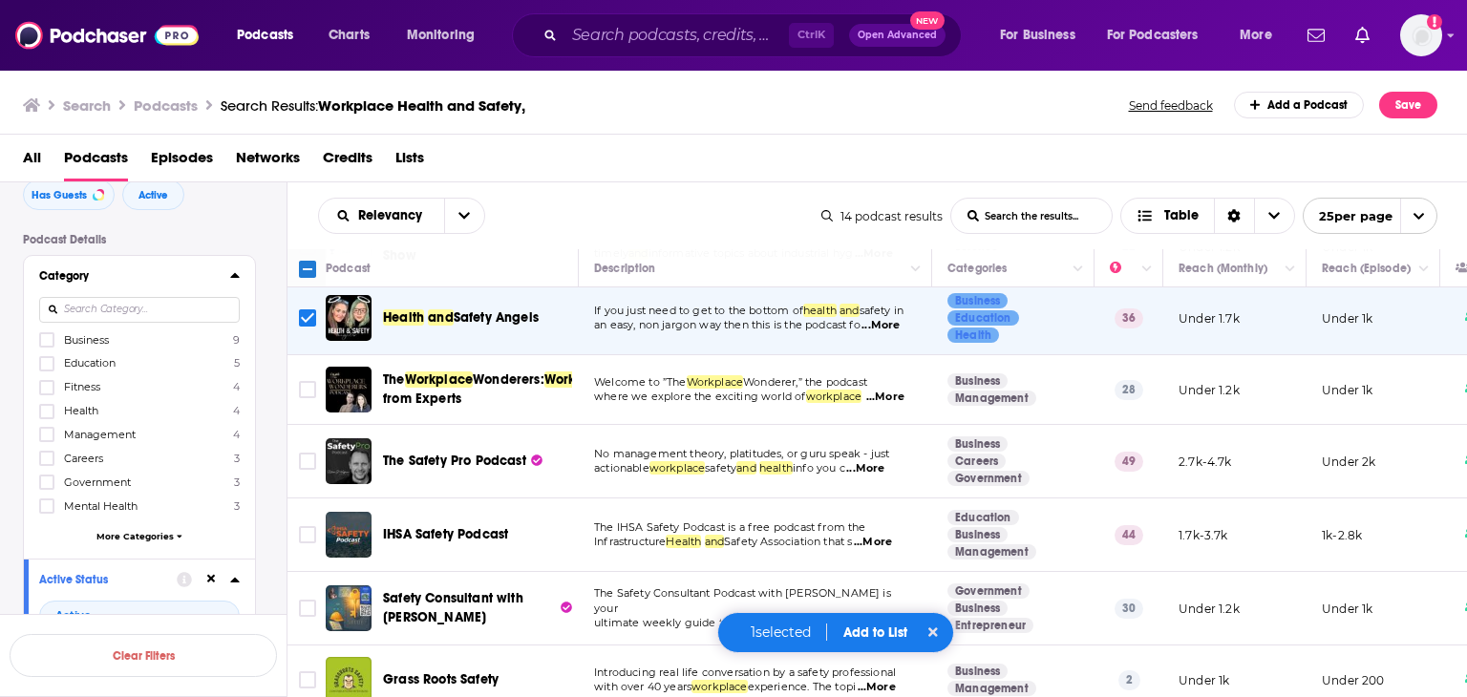
scroll to position [191, 0]
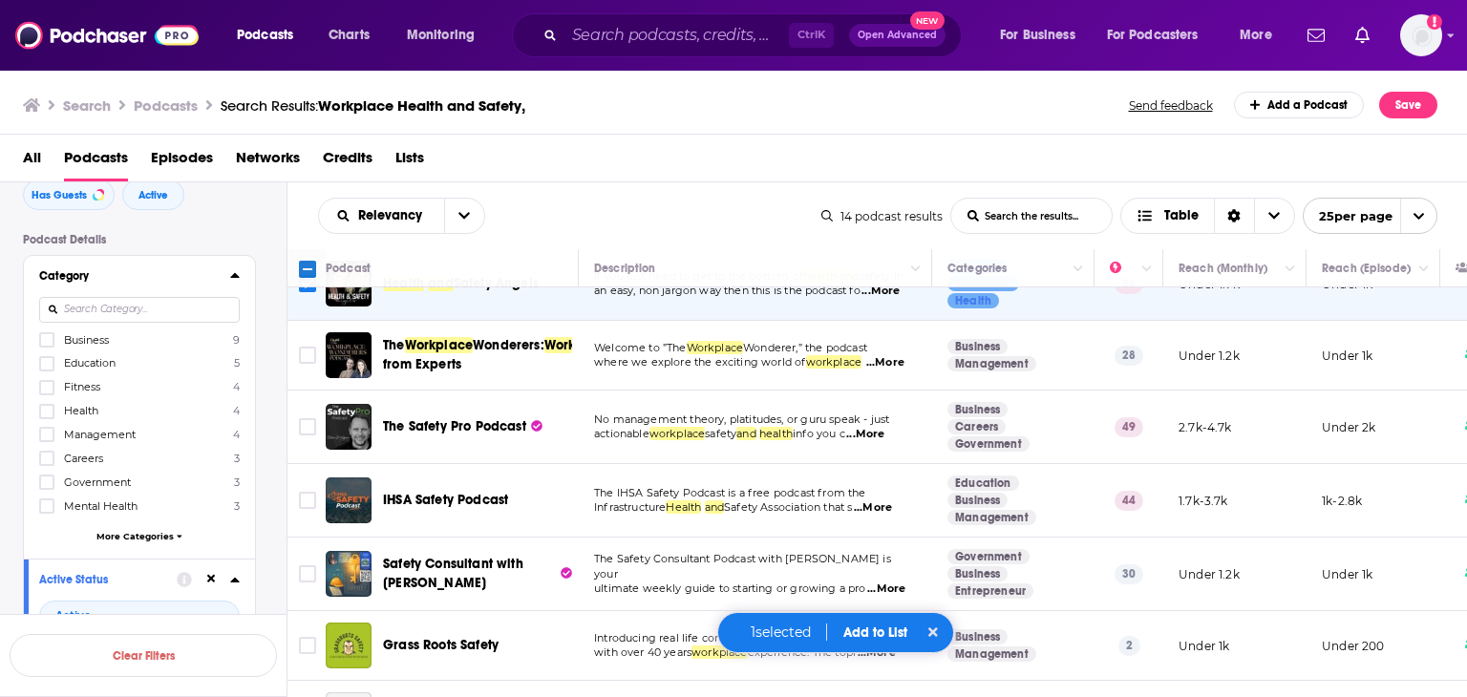
click at [892, 504] on span "...More" at bounding box center [873, 507] width 38 height 15
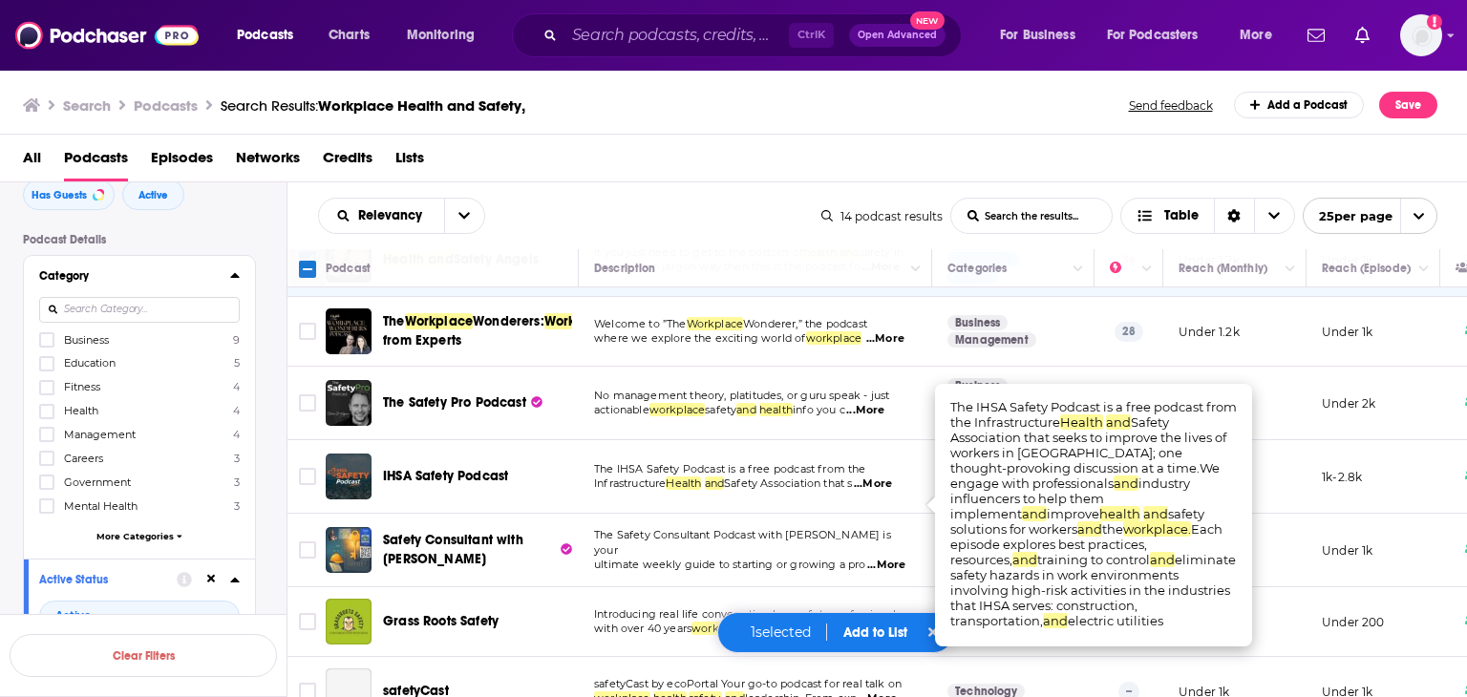
scroll to position [286, 0]
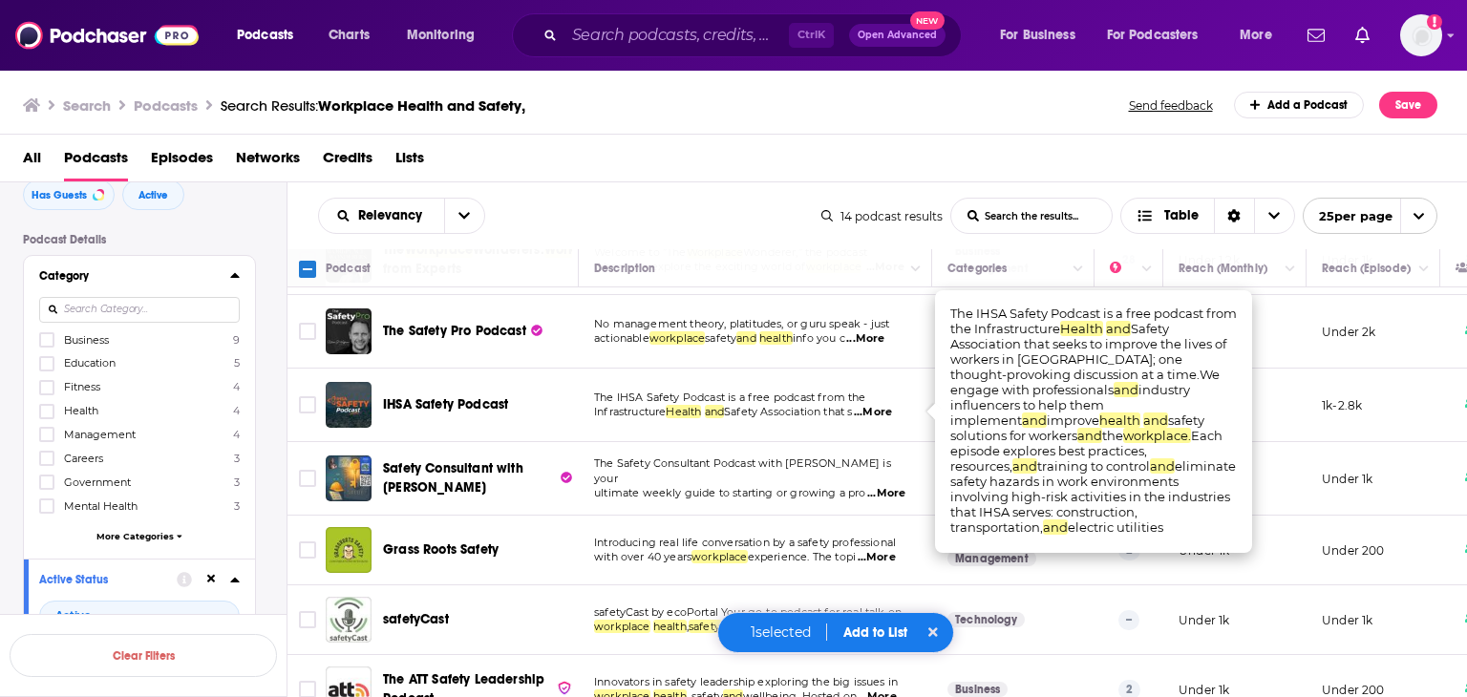
click at [891, 410] on span "...More" at bounding box center [873, 412] width 38 height 15
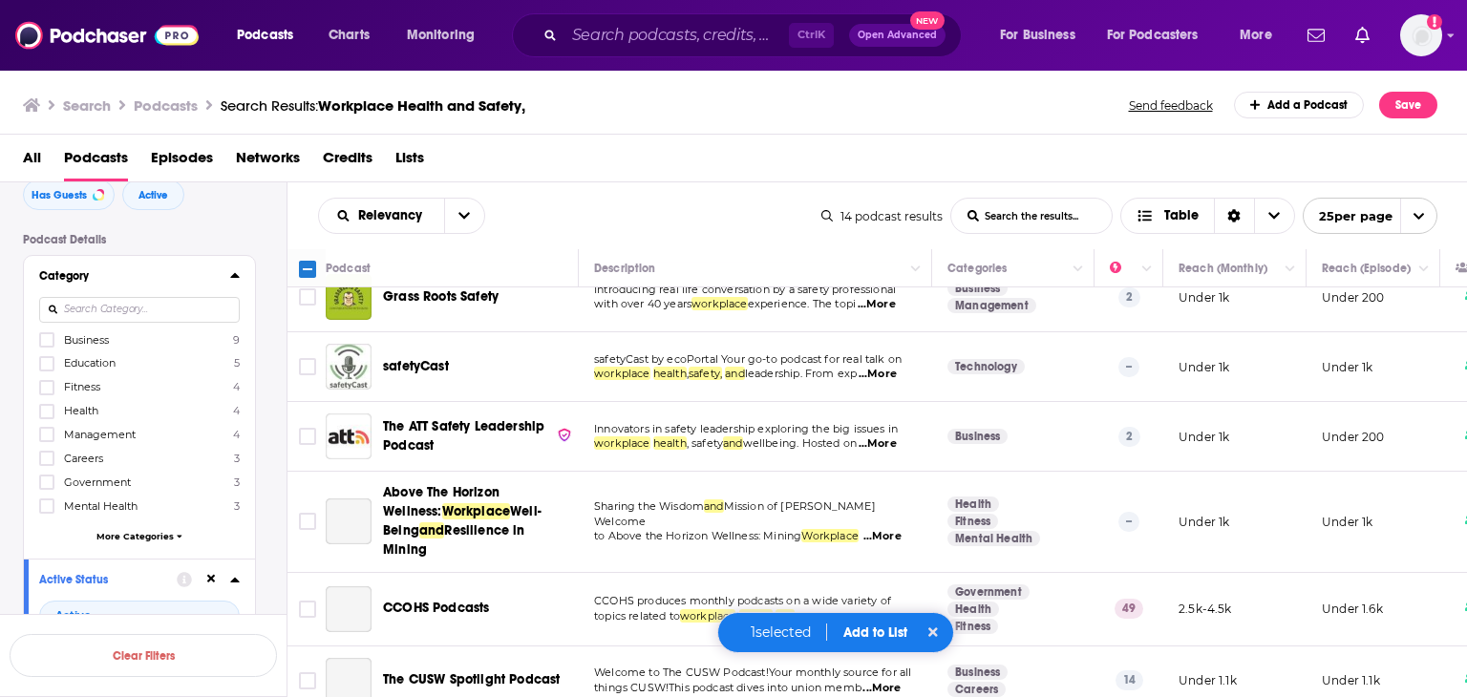
scroll to position [623, 0]
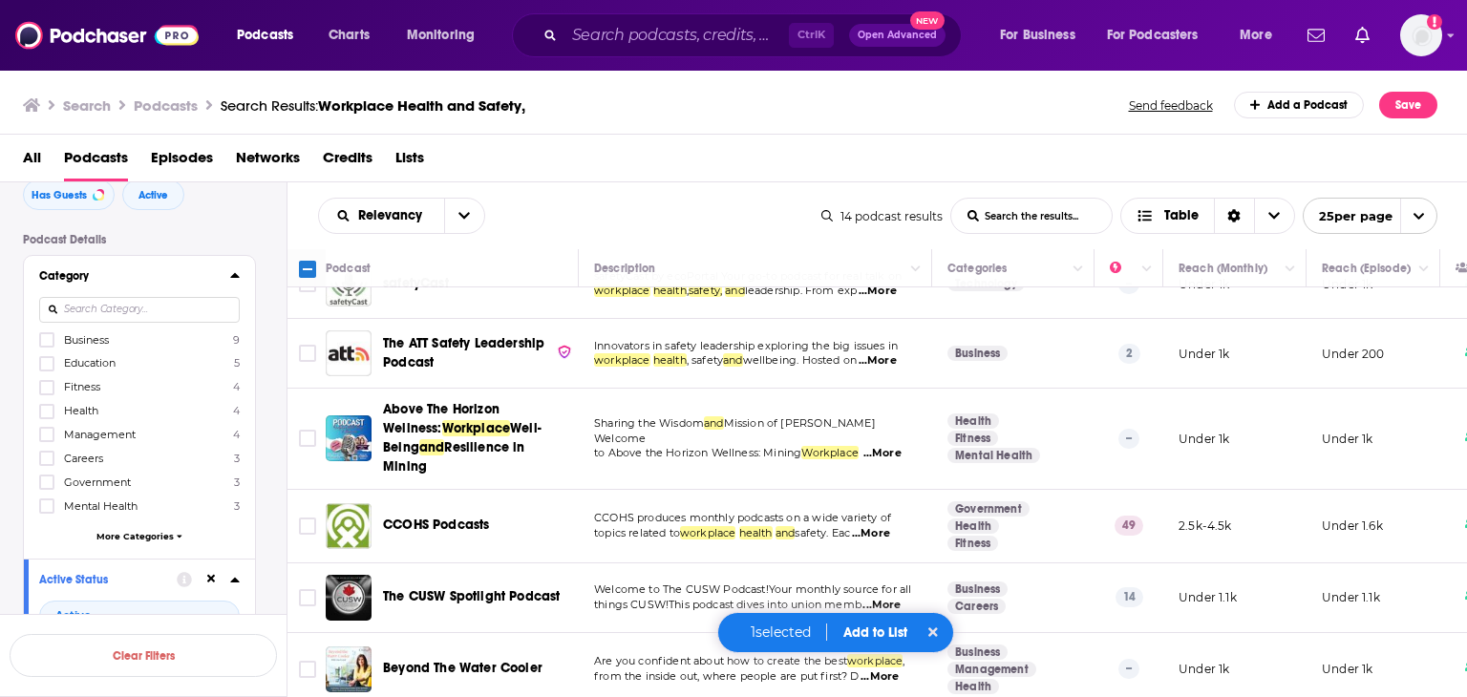
click at [886, 526] on span "...More" at bounding box center [871, 533] width 38 height 15
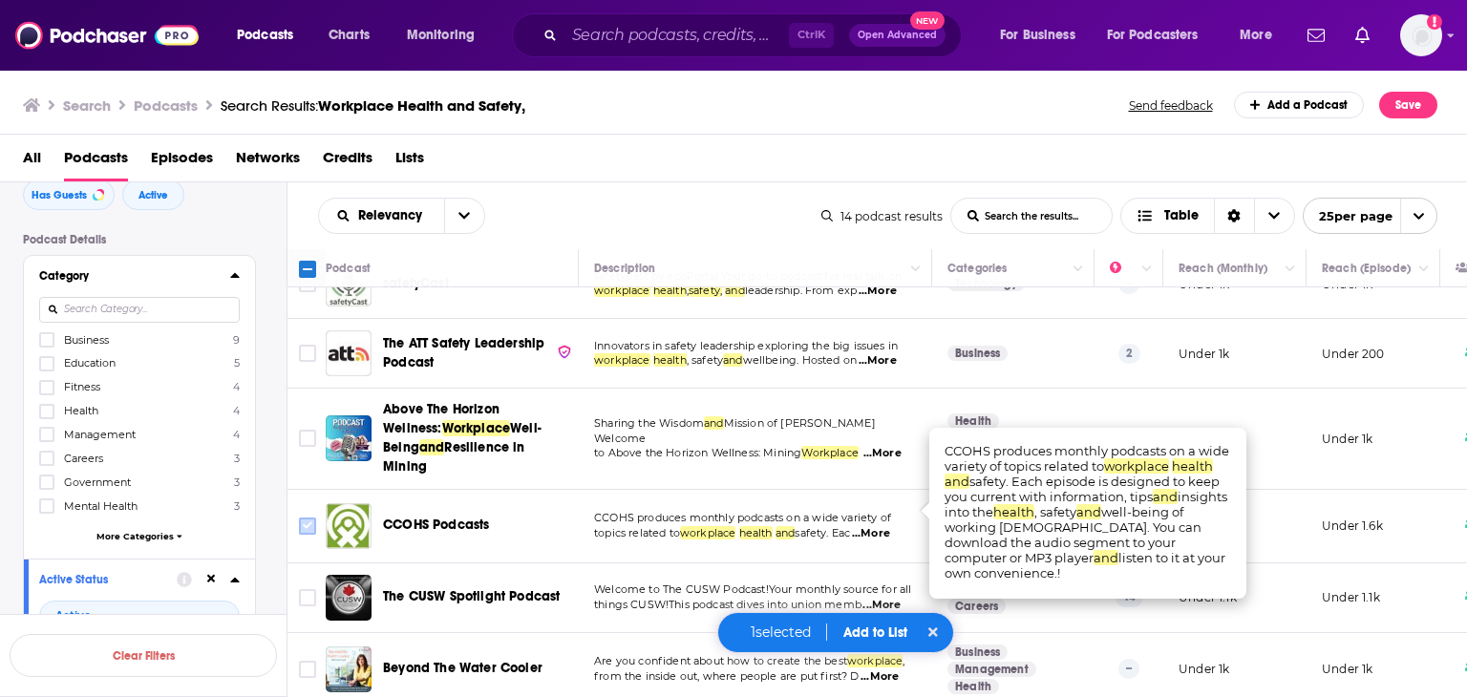
click at [299, 518] on input "Toggle select row" at bounding box center [307, 526] width 17 height 17
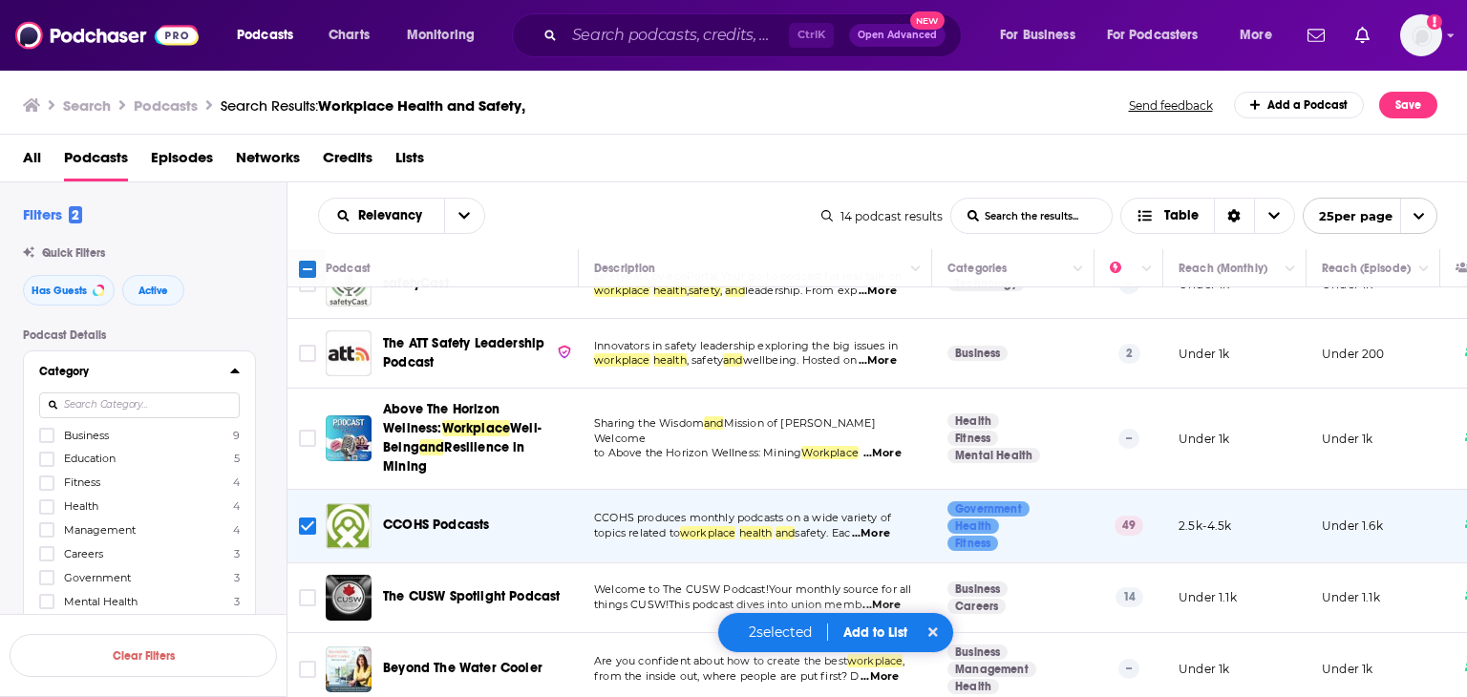
scroll to position [0, 0]
click at [859, 633] on button "Add to List" at bounding box center [875, 632] width 95 height 16
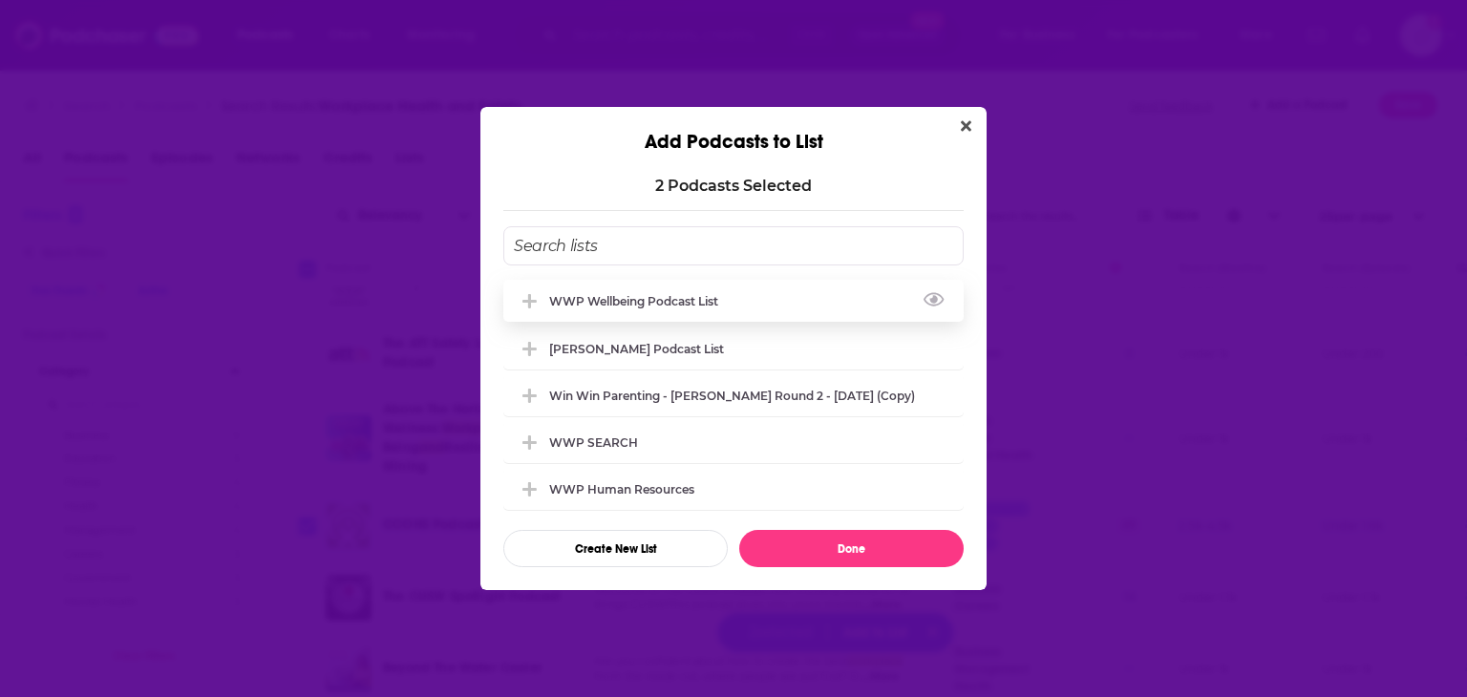
click at [649, 294] on div "WWP Wellbeing Podcast List" at bounding box center [639, 301] width 180 height 14
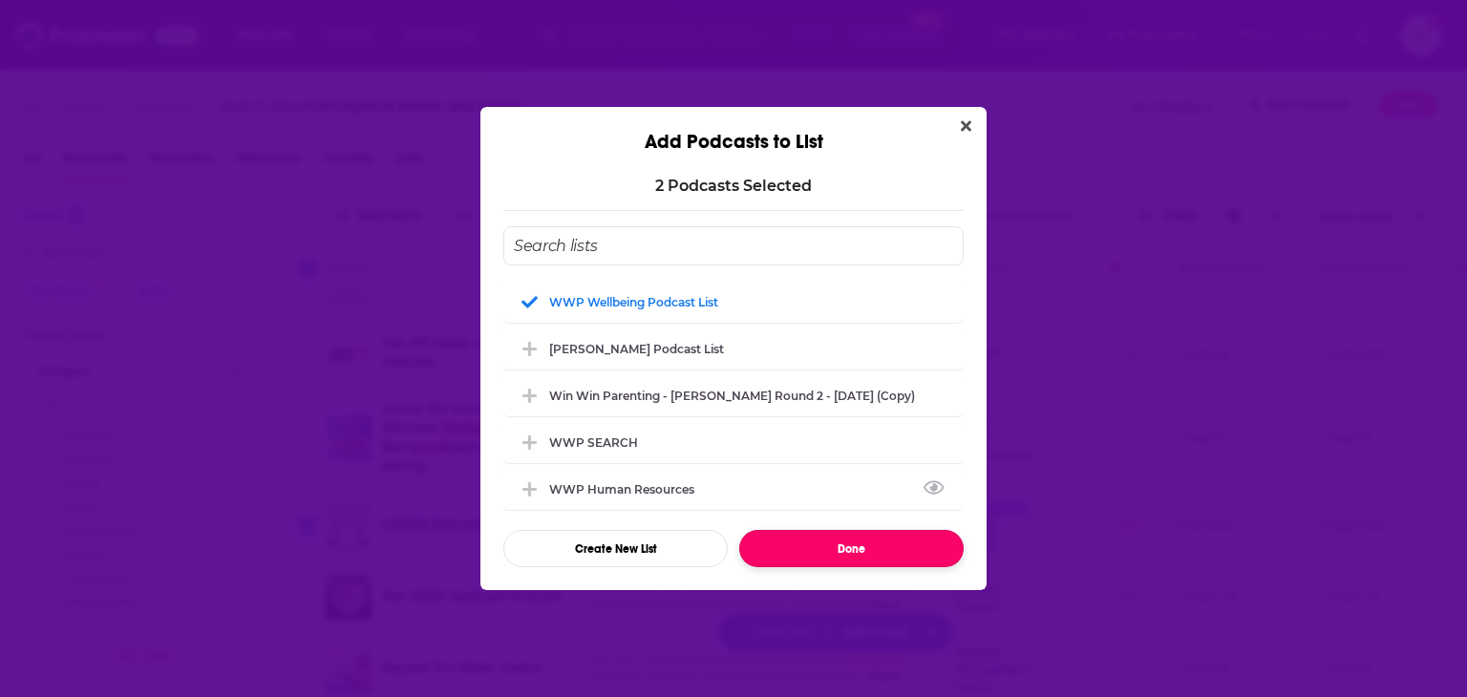
click at [843, 554] on button "Done" at bounding box center [851, 548] width 224 height 37
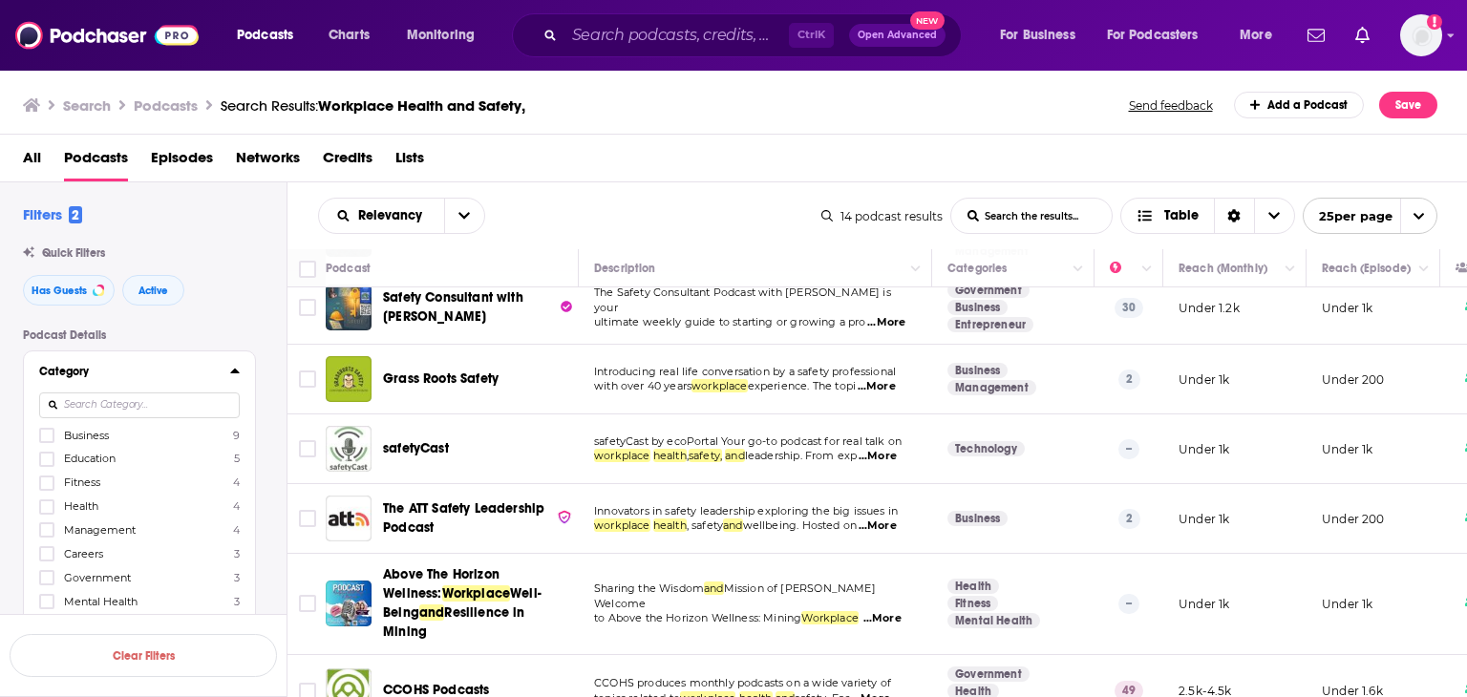
scroll to position [623, 0]
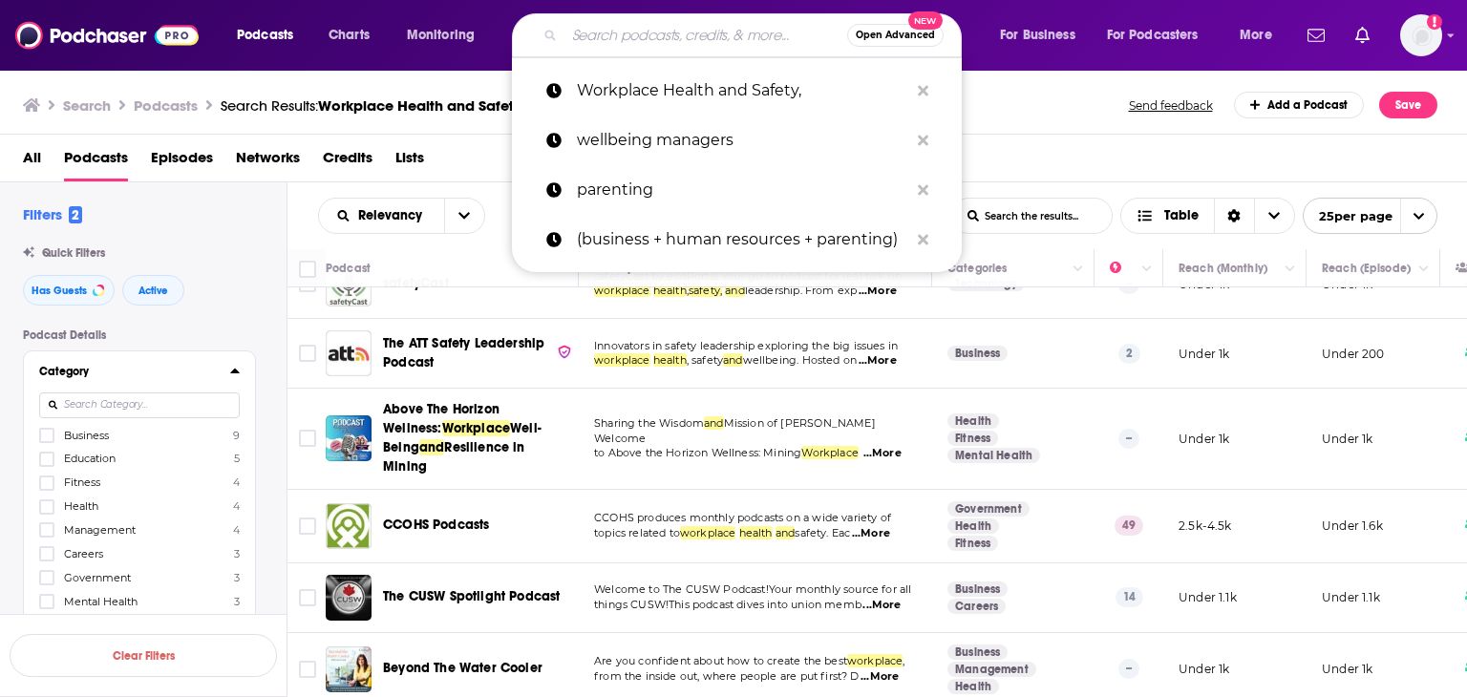
click at [638, 46] on input "Search podcasts, credits, & more..." at bounding box center [705, 35] width 283 height 31
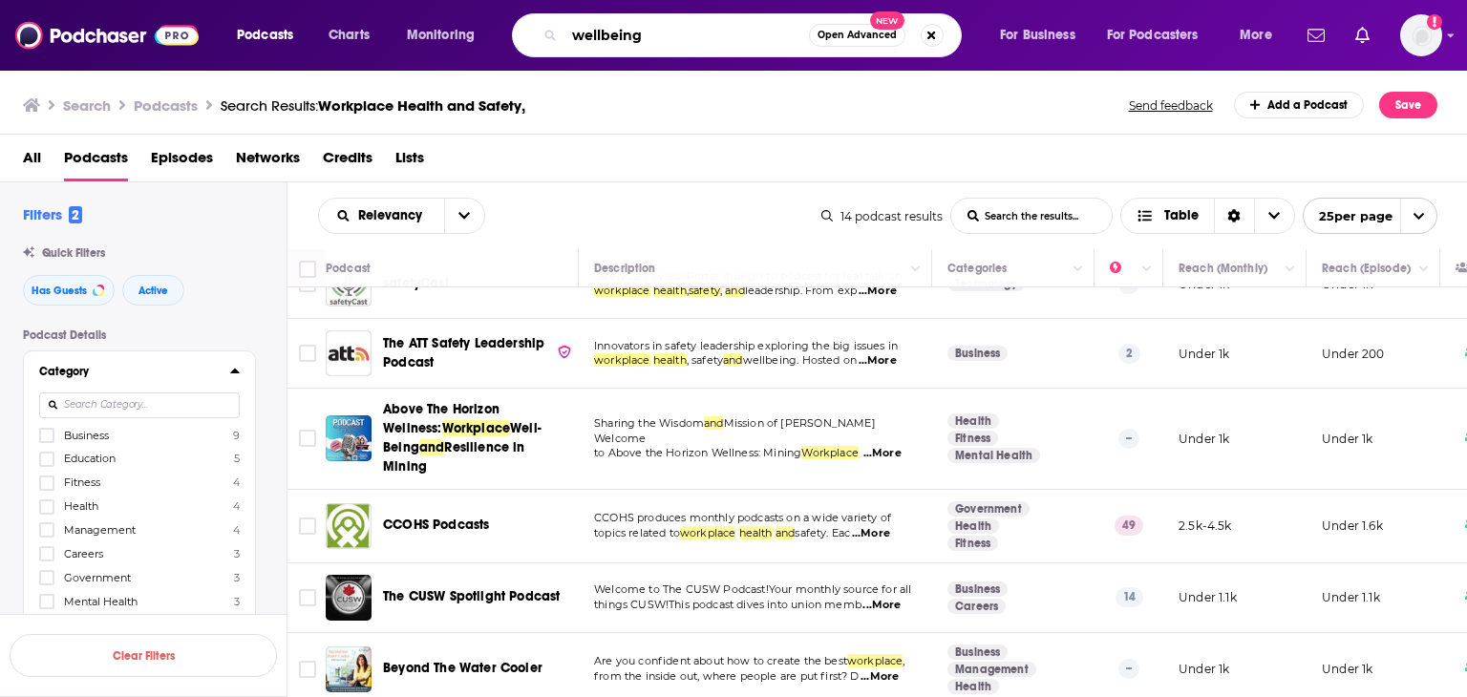
click at [575, 33] on input "wellbeing" at bounding box center [686, 35] width 244 height 31
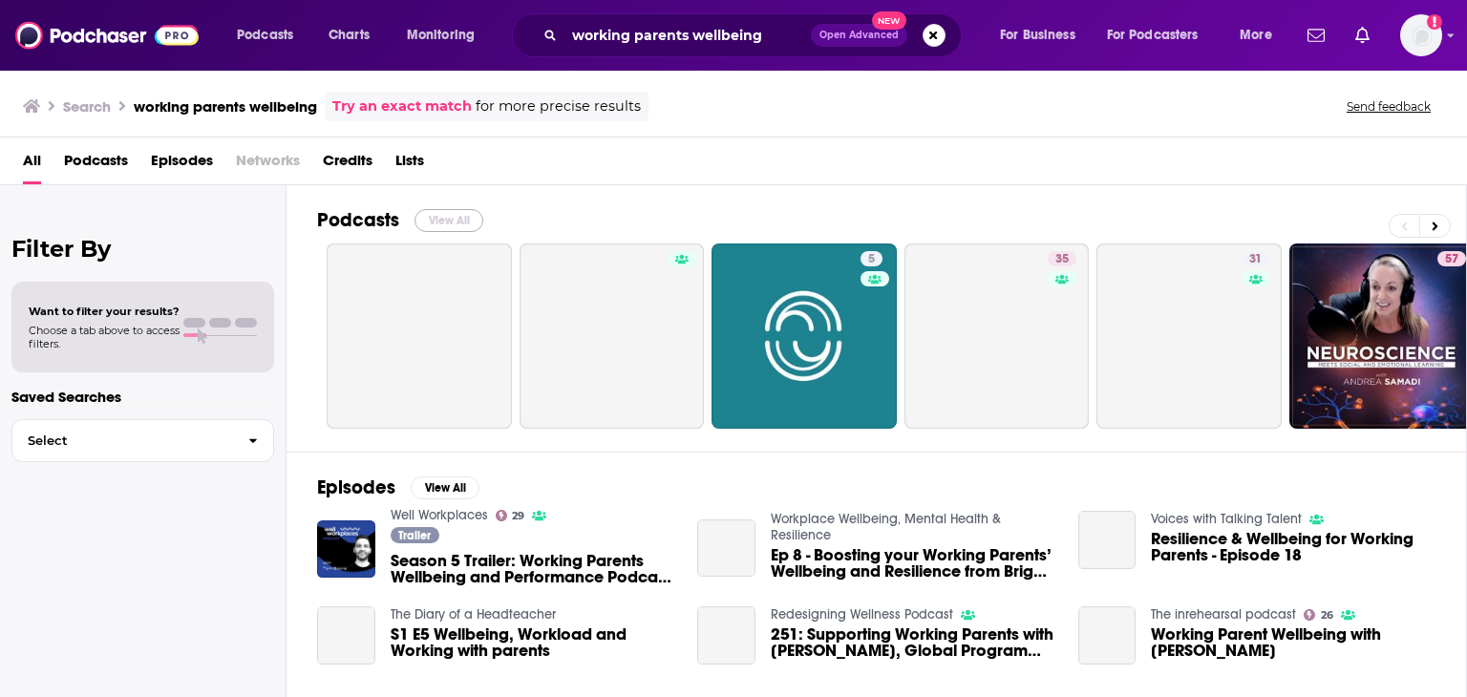
click at [457, 219] on button "View All" at bounding box center [448, 220] width 69 height 23
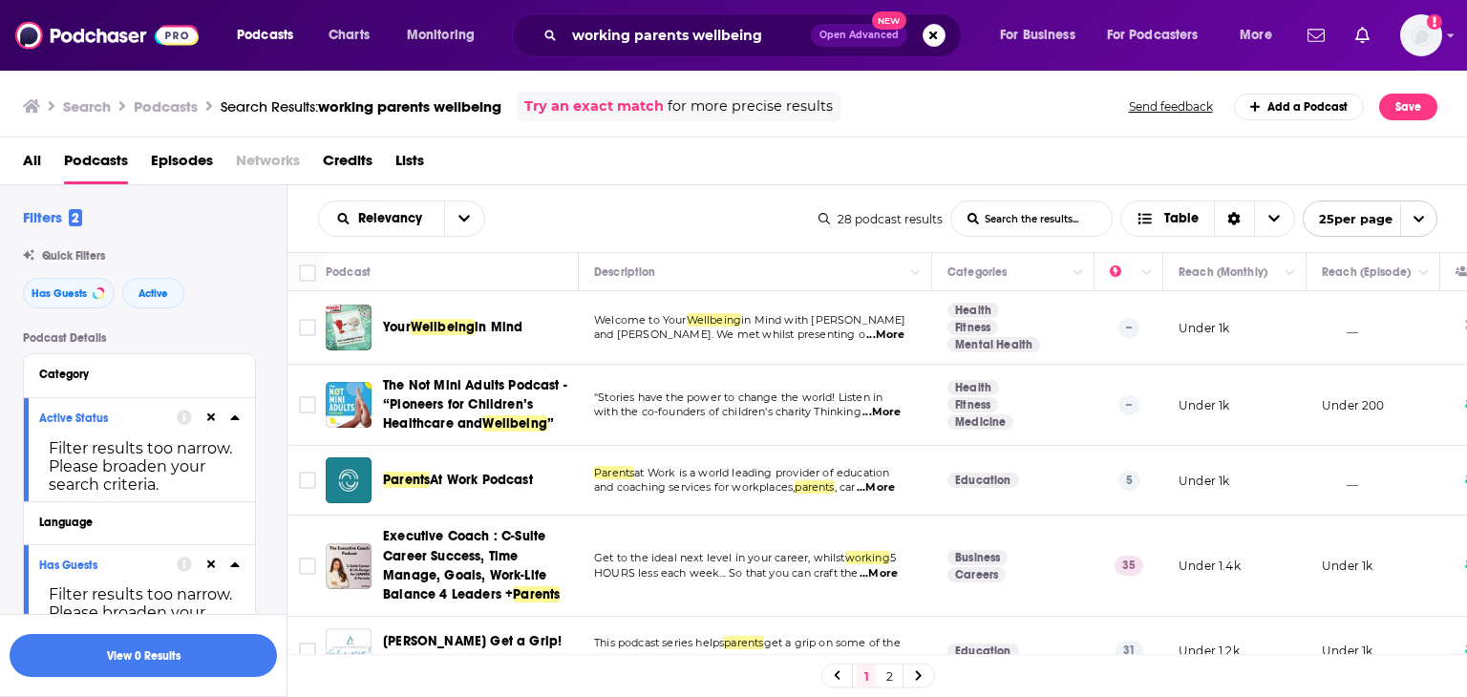
click at [881, 336] on span "...More" at bounding box center [885, 335] width 38 height 15
drag, startPoint x: 1102, startPoint y: 311, endPoint x: 1195, endPoint y: 322, distance: 94.2
click at [1195, 322] on p "Under 1k" at bounding box center [1203, 328] width 51 height 16
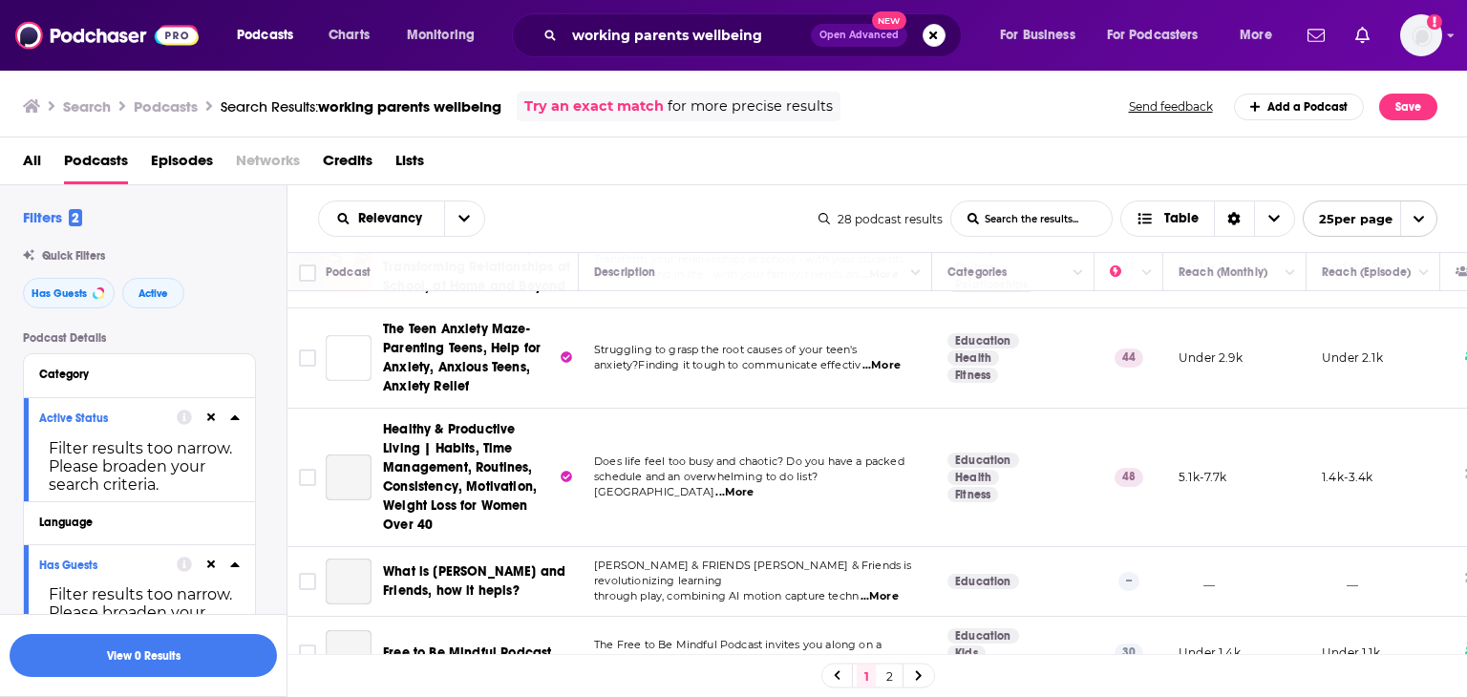
scroll to position [1432, 0]
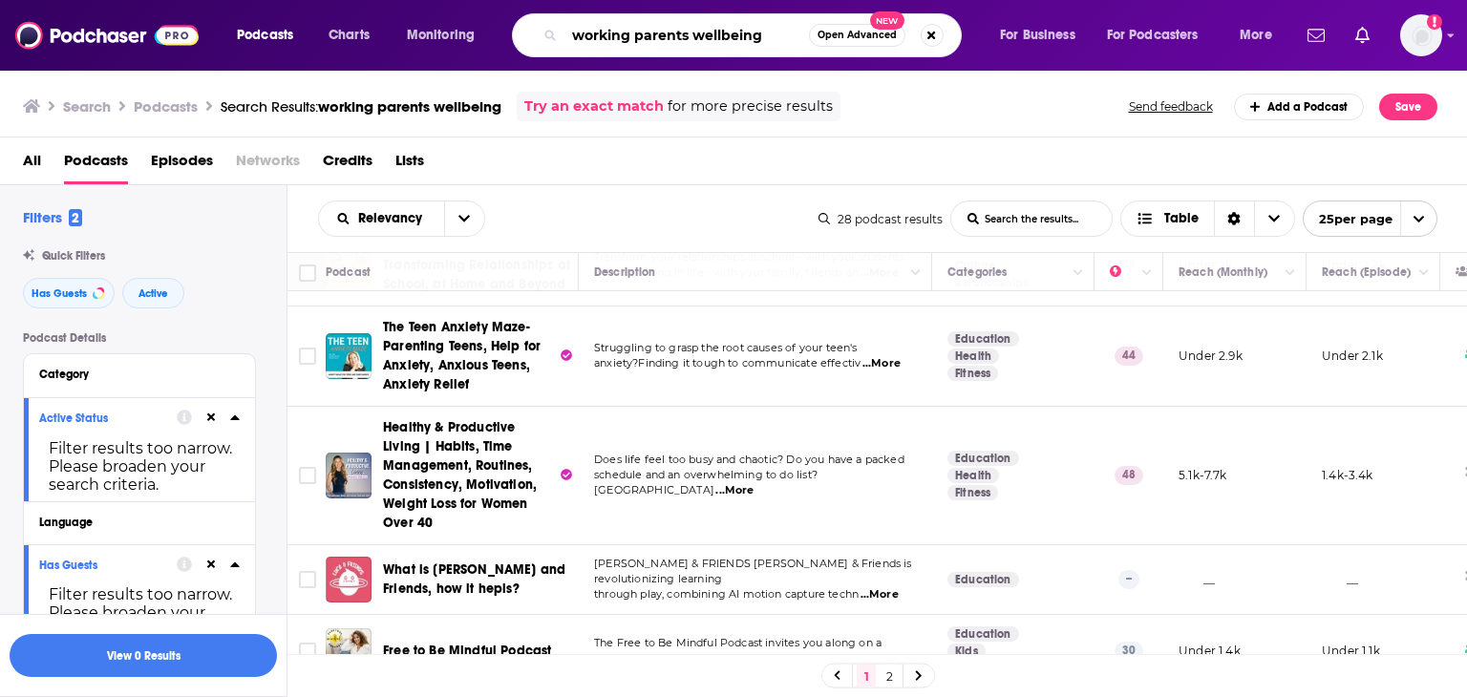
click at [667, 32] on input "working parents wellbeing" at bounding box center [686, 35] width 244 height 31
paste input "ellbeing at work"
type input "wellbeing at work"
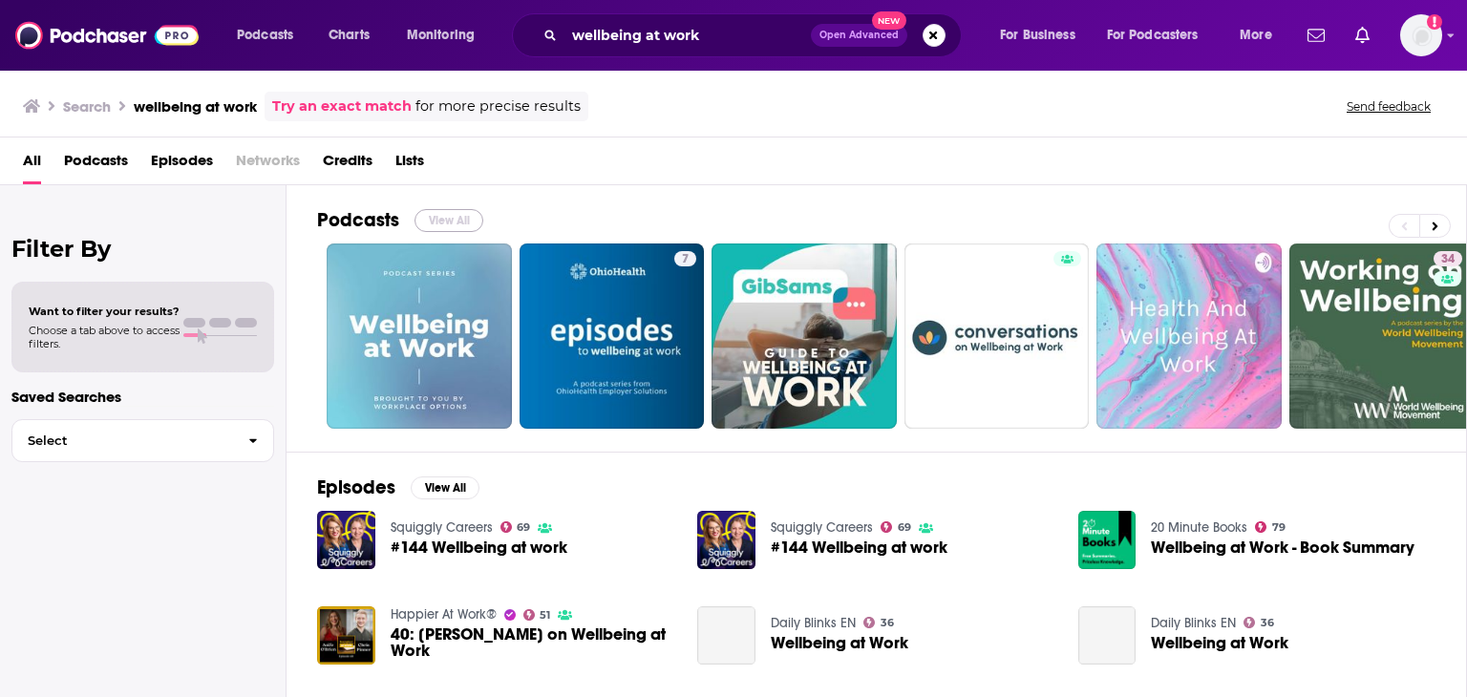
click at [418, 225] on button "View All" at bounding box center [448, 220] width 69 height 23
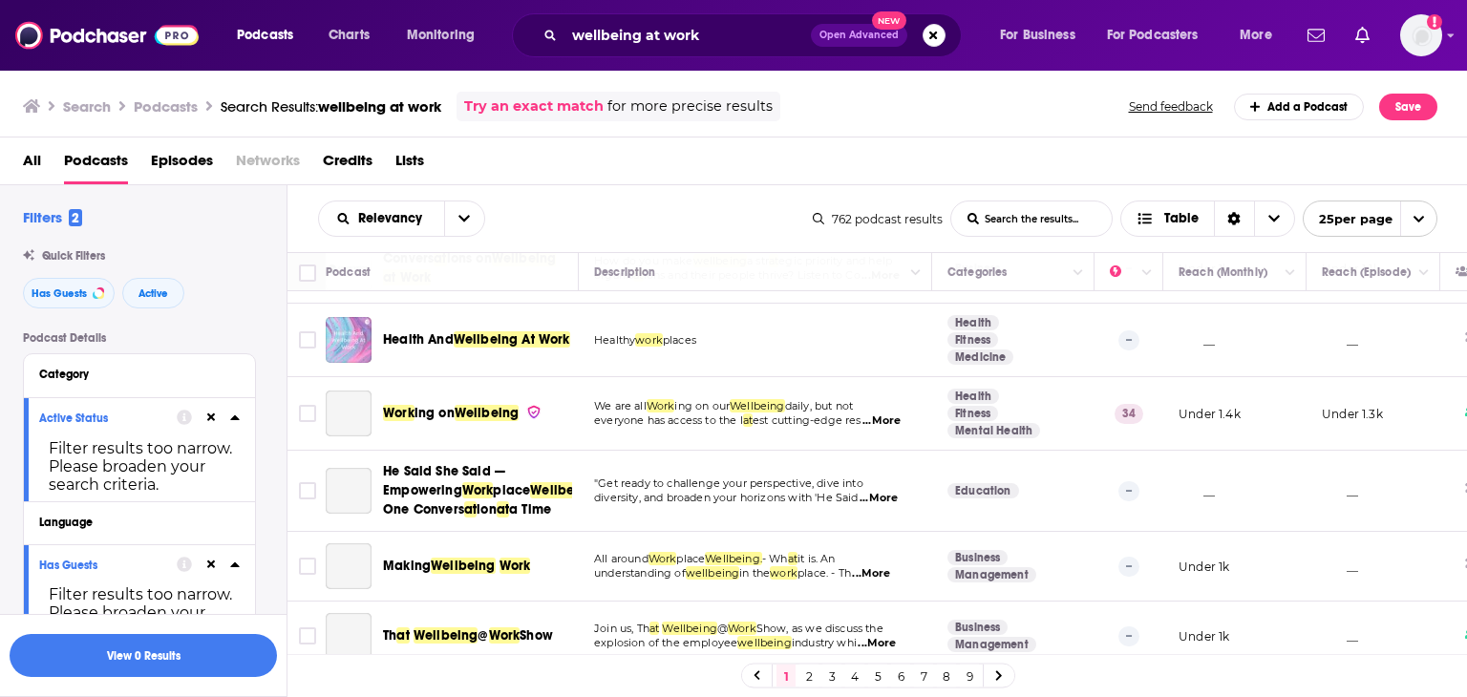
scroll to position [286, 0]
